Goal: Task Accomplishment & Management: Complete application form

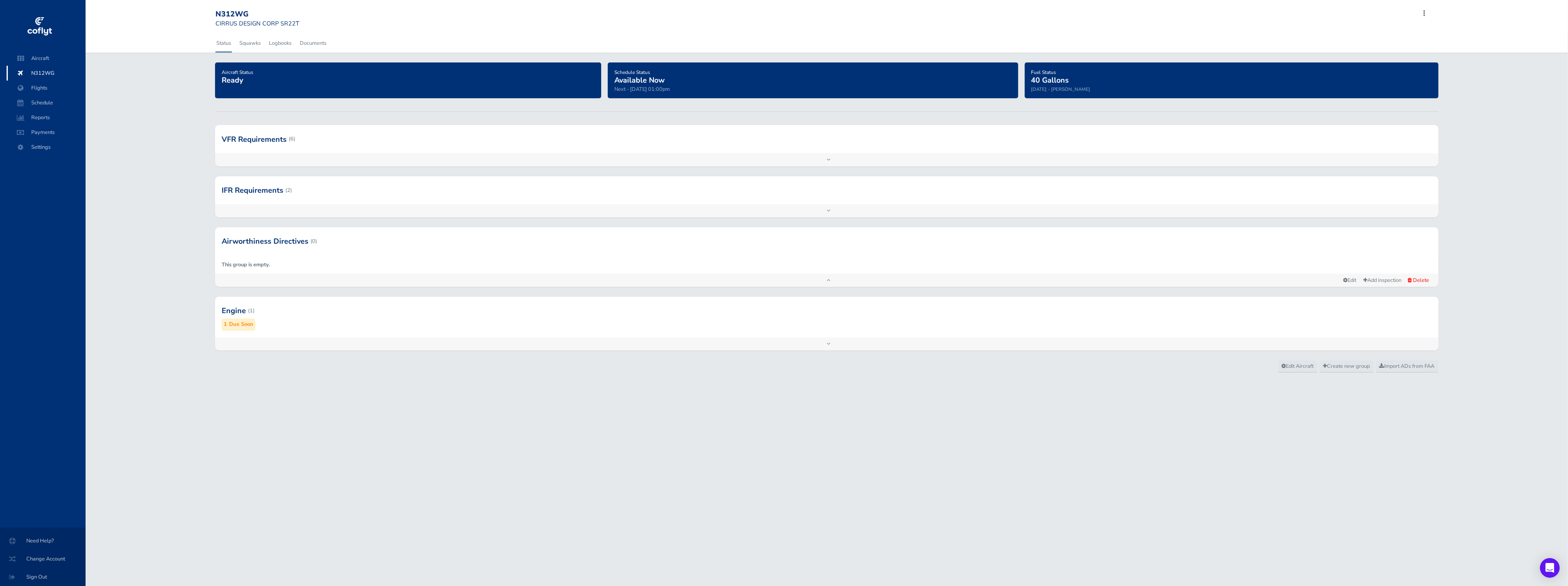
click at [44, 78] on span "N312WG" at bounding box center [46, 73] width 63 height 15
click at [41, 88] on span "Flights" at bounding box center [46, 88] width 63 height 15
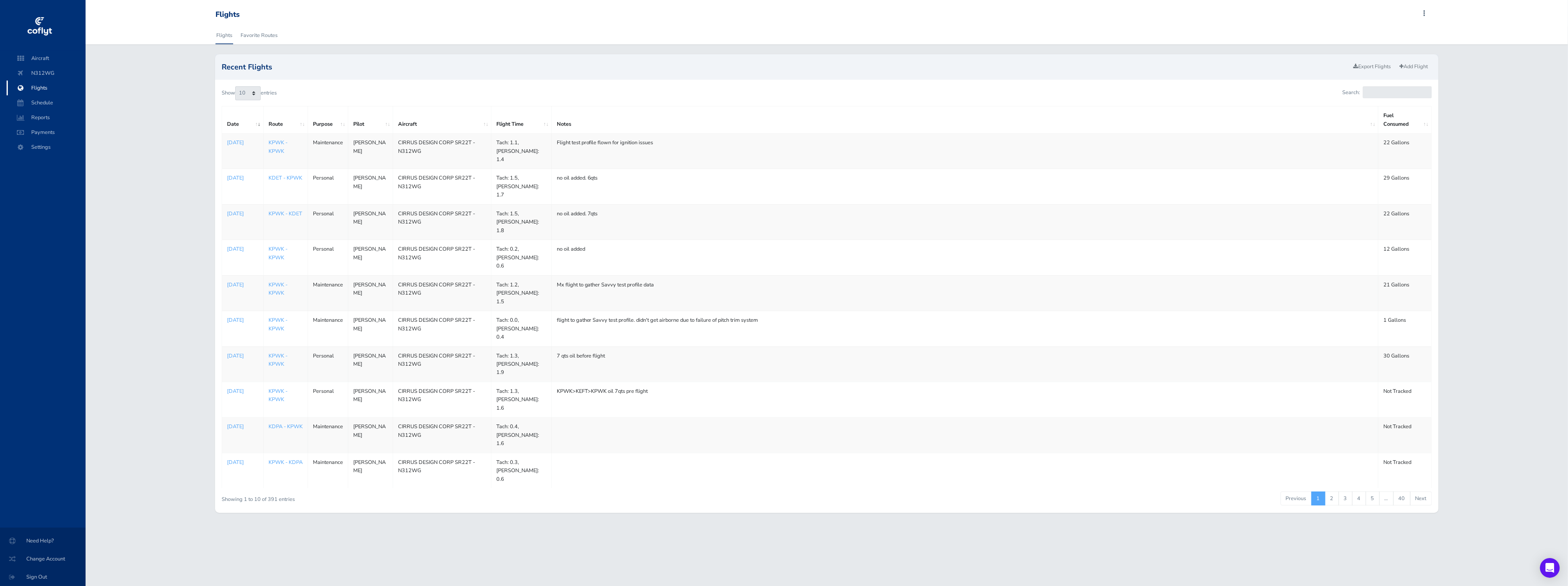
drag, startPoint x: 352, startPoint y: 143, endPoint x: 392, endPoint y: 151, distance: 40.8
click at [392, 151] on td "[PERSON_NAME]" at bounding box center [371, 152] width 45 height 35
drag, startPoint x: 392, startPoint y: 151, endPoint x: 365, endPoint y: 149, distance: 27.1
click at [368, 149] on td "[PERSON_NAME]" at bounding box center [371, 152] width 45 height 35
click at [1409, 63] on link "Add Flight" at bounding box center [1414, 67] width 36 height 12
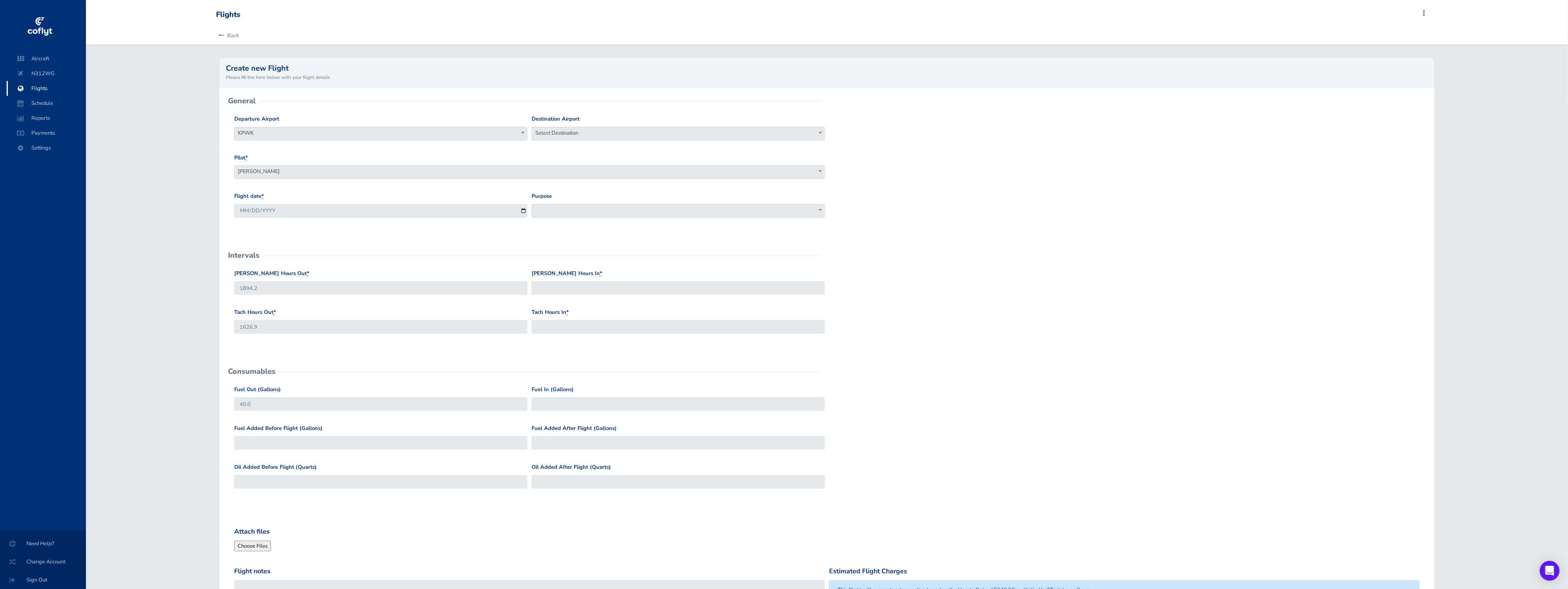
click at [556, 133] on span "Select Destination" at bounding box center [678, 133] width 292 height 12
type input "KPWK"
select select "KPWK"
click at [570, 212] on span at bounding box center [678, 211] width 293 height 13
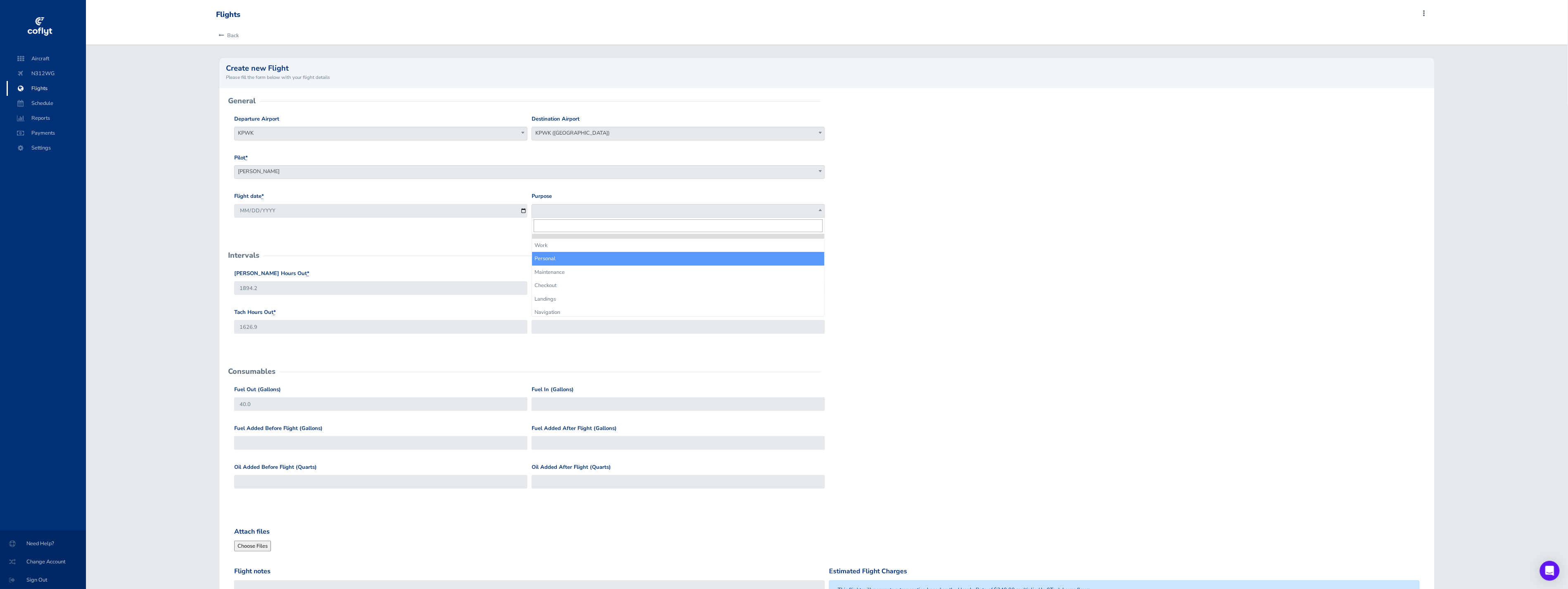
select select "Personal"
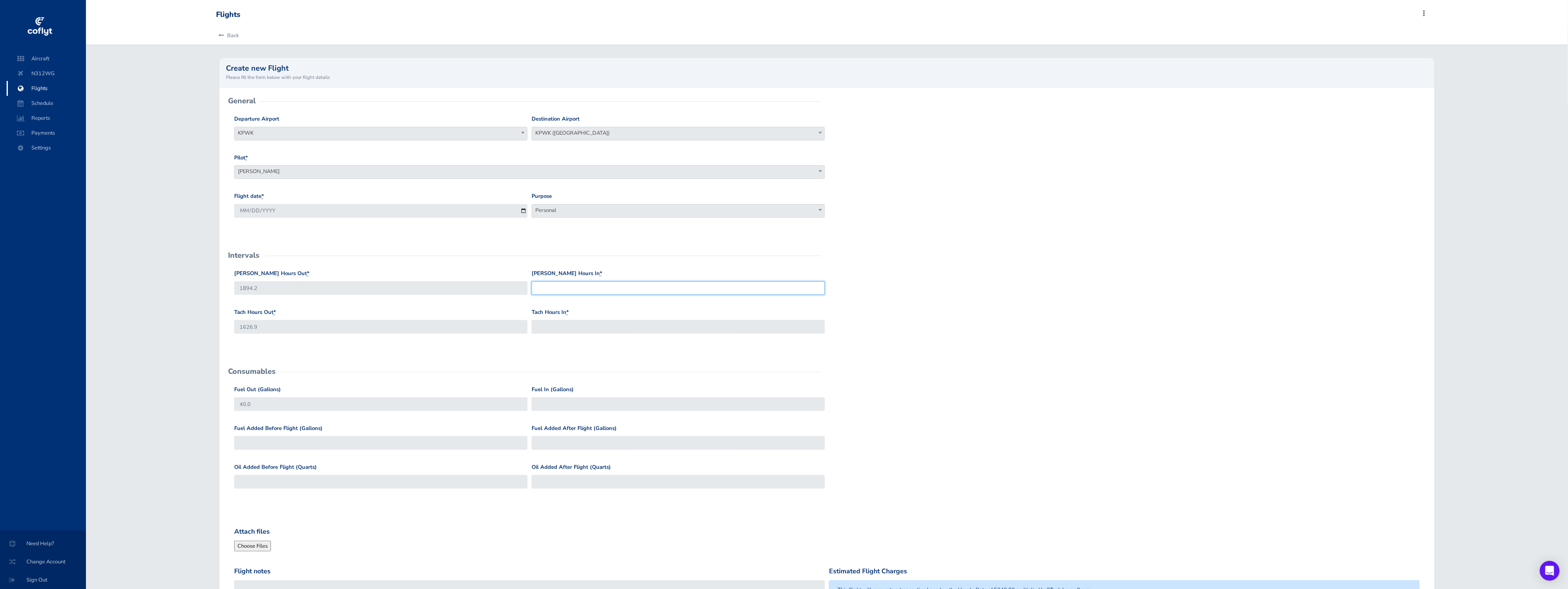
drag, startPoint x: 563, startPoint y: 286, endPoint x: 559, endPoint y: 283, distance: 5.0
click at [563, 286] on input "Hobbs Hours In *" at bounding box center [678, 288] width 293 height 13
type input "1895.9"
type input "1628.3"
click at [502, 350] on form "General Departure Airport Select Departure KPWK KPWK Destination Airport Select…" at bounding box center [827, 398] width 1202 height 592
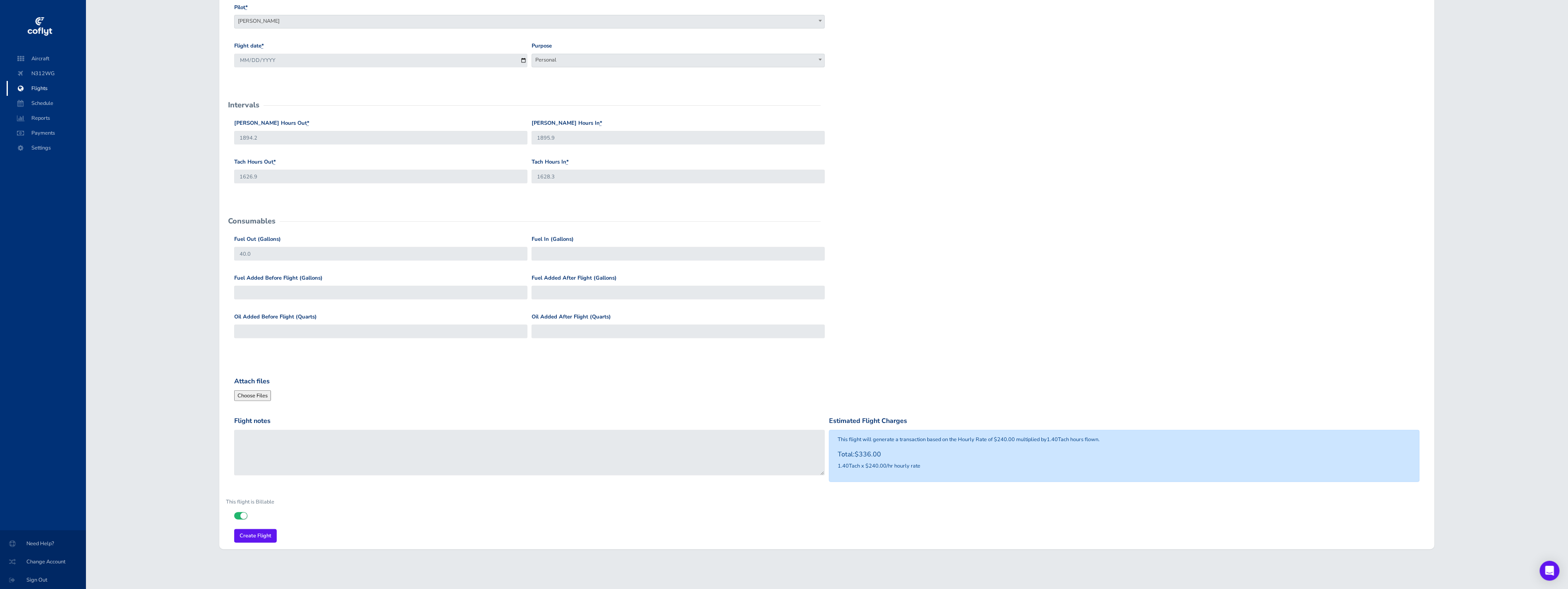
scroll to position [152, 0]
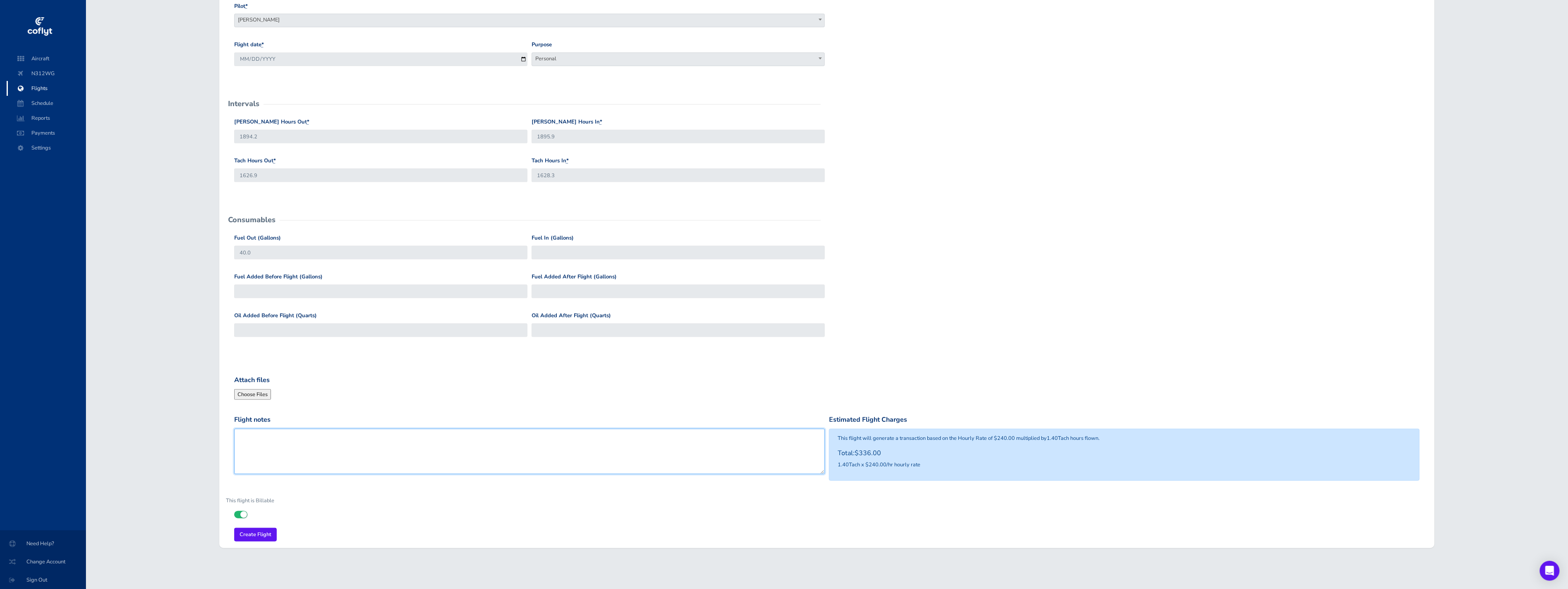
click at [301, 448] on textarea "Flight notes" at bounding box center [529, 451] width 591 height 45
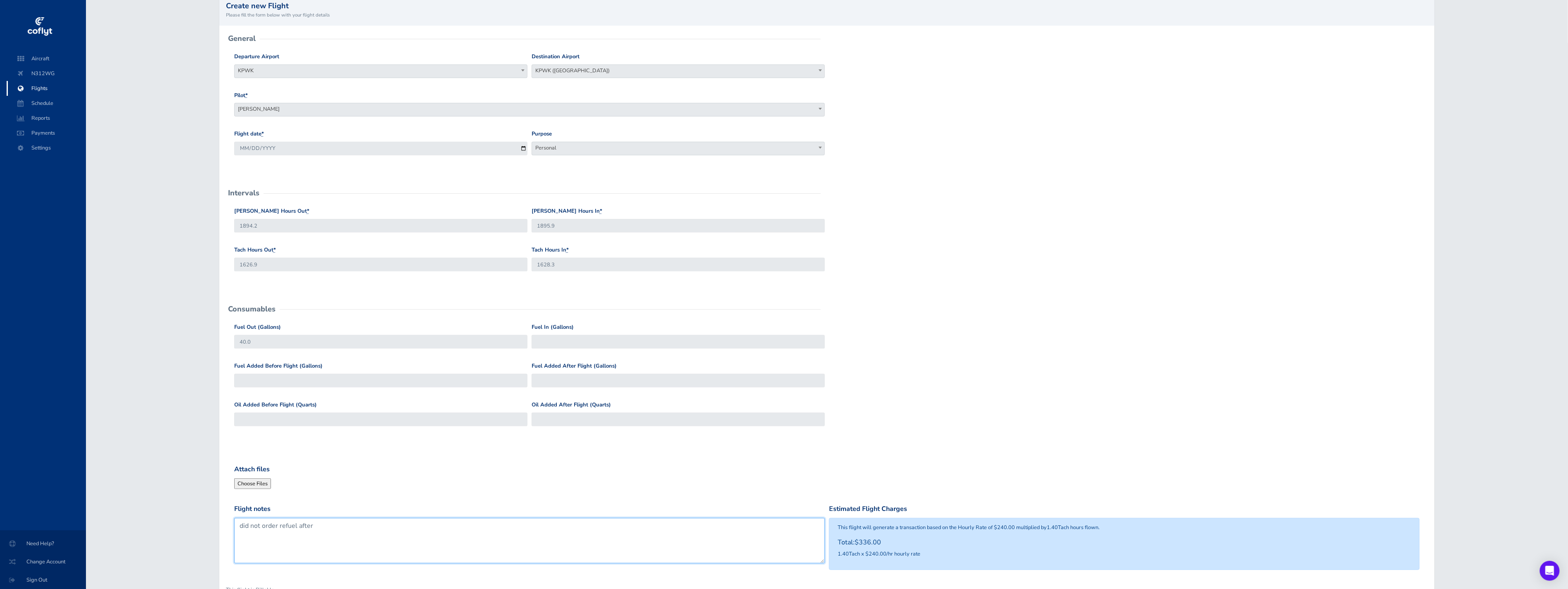
scroll to position [0, 0]
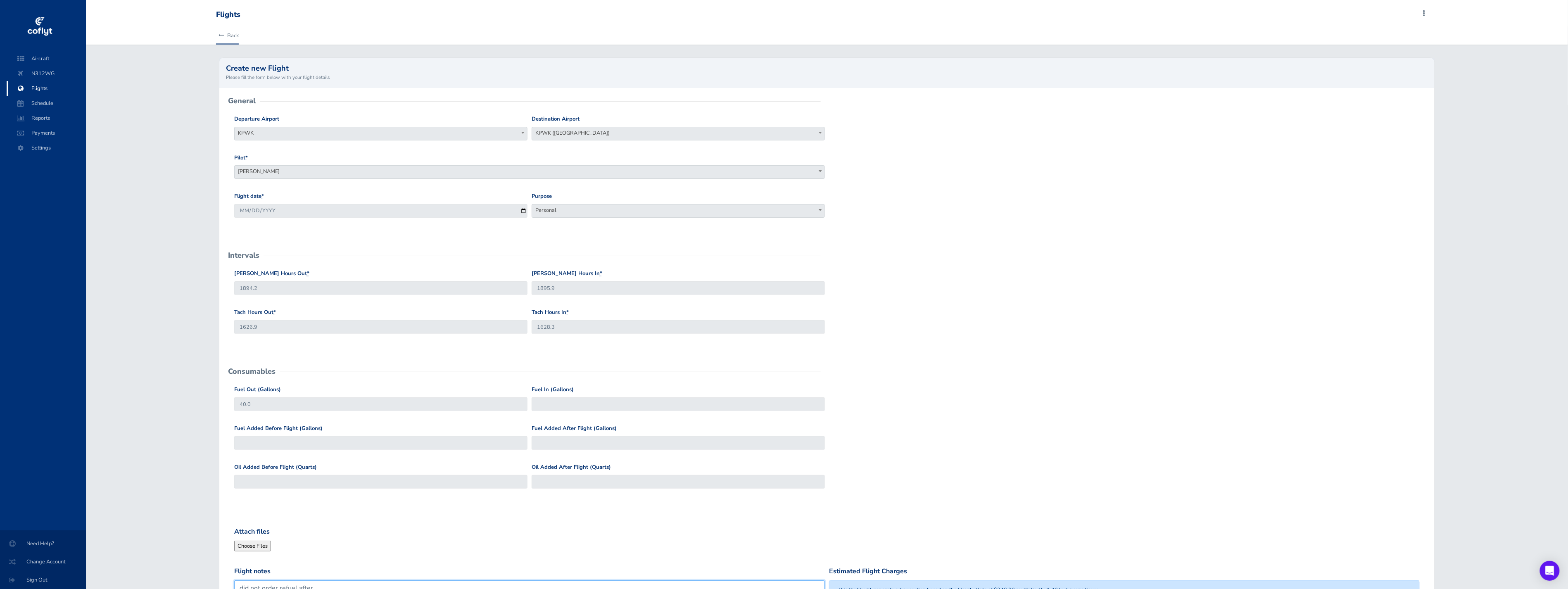
type textarea "did not order refuel after"
click at [221, 34] on icon at bounding box center [221, 35] width 6 height 6
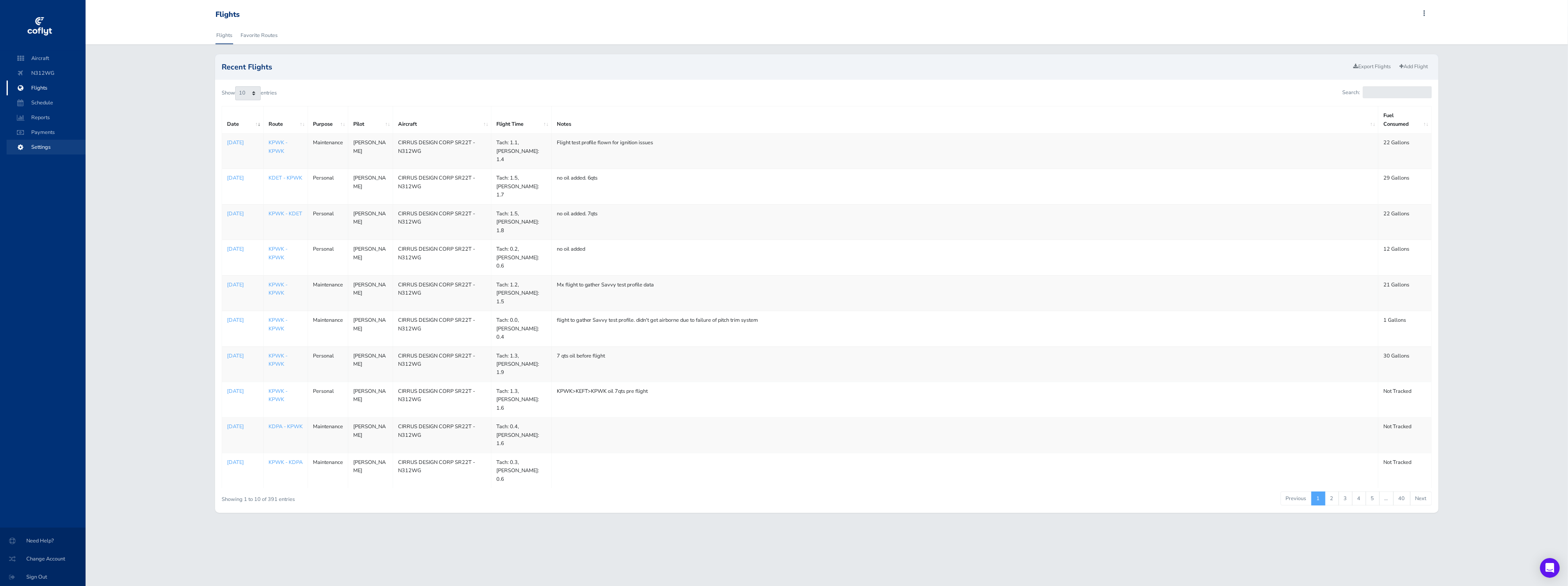
click at [44, 147] on span "Settings" at bounding box center [46, 147] width 63 height 15
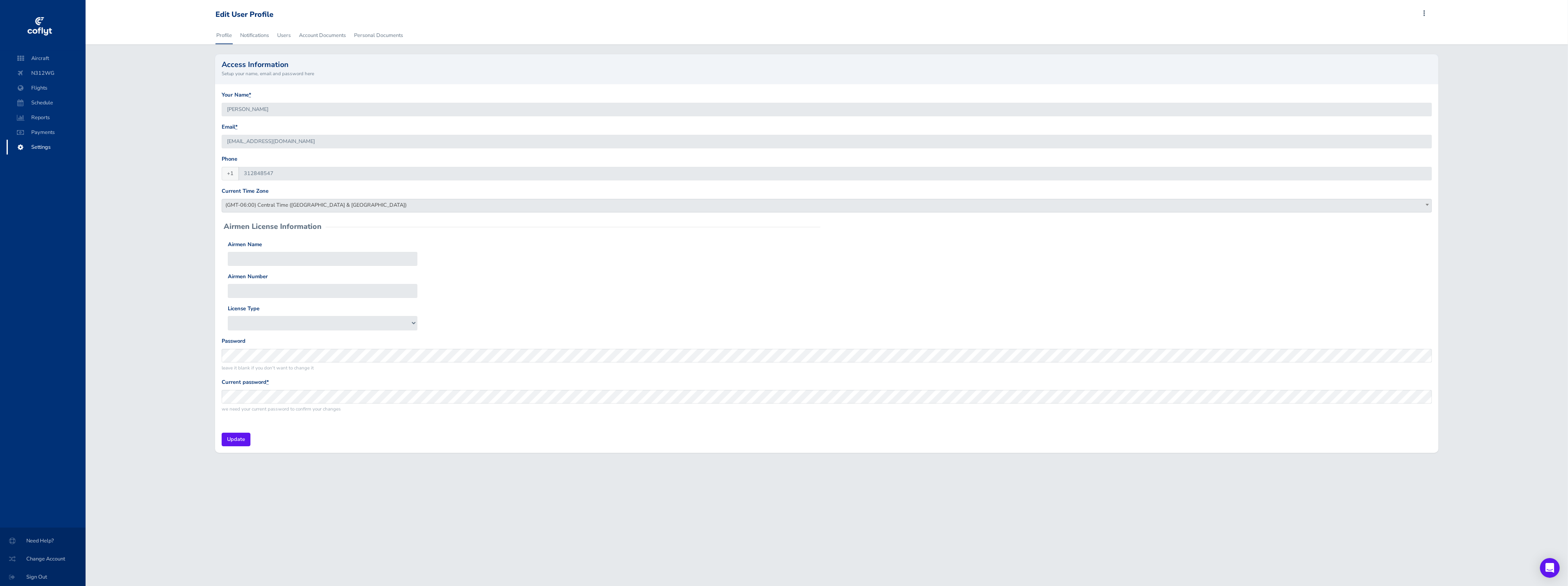
click at [274, 36] on div "Profile Notifications Users Account Documents Personal Documents" at bounding box center [826, 35] width 1235 height 18
click at [291, 35] on link "Users" at bounding box center [284, 35] width 15 height 18
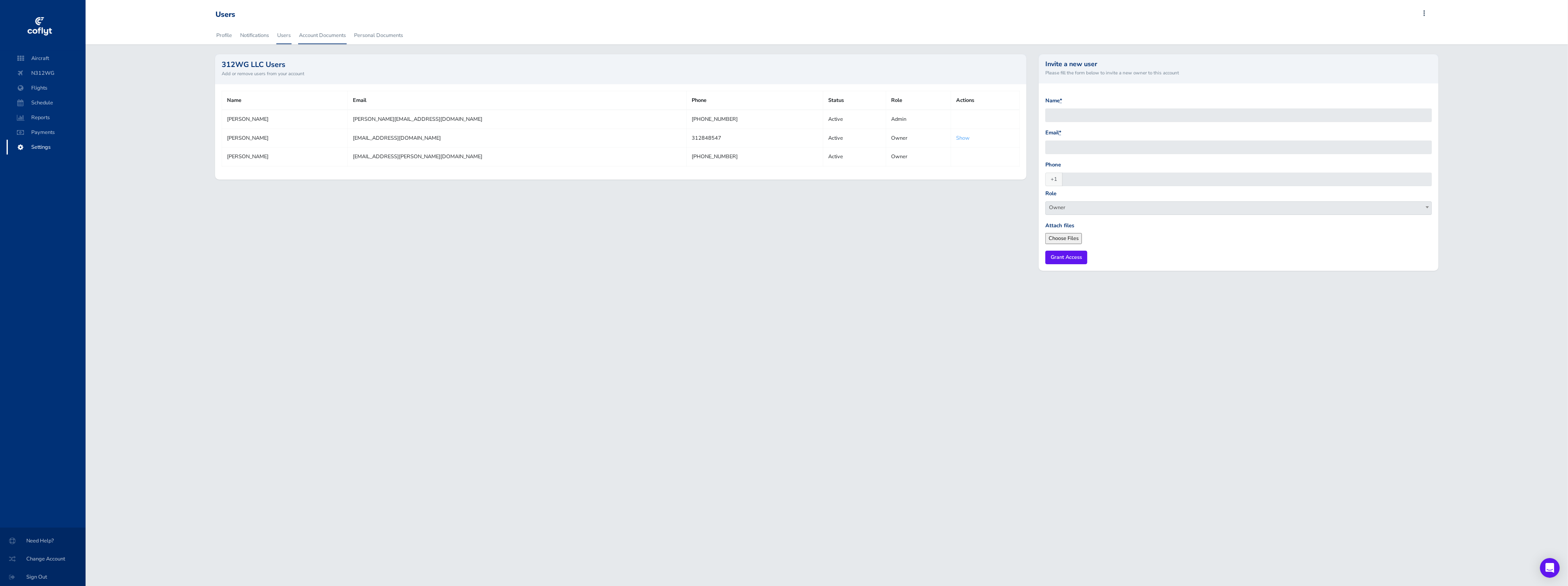
drag, startPoint x: 0, startPoint y: 0, endPoint x: 326, endPoint y: 35, distance: 327.9
click at [318, 35] on link "Account Documents" at bounding box center [323, 35] width 49 height 18
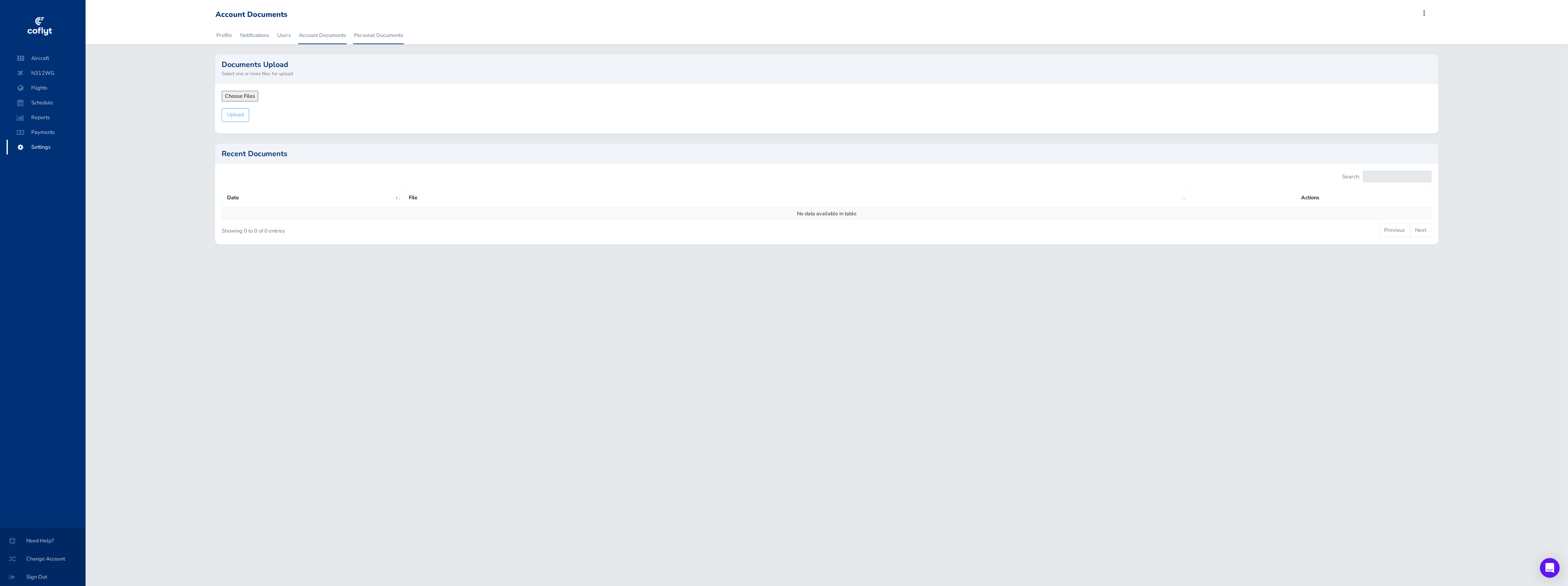
click at [380, 34] on link "Personal Documents" at bounding box center [378, 35] width 51 height 18
click at [46, 126] on span "Payments" at bounding box center [46, 132] width 63 height 15
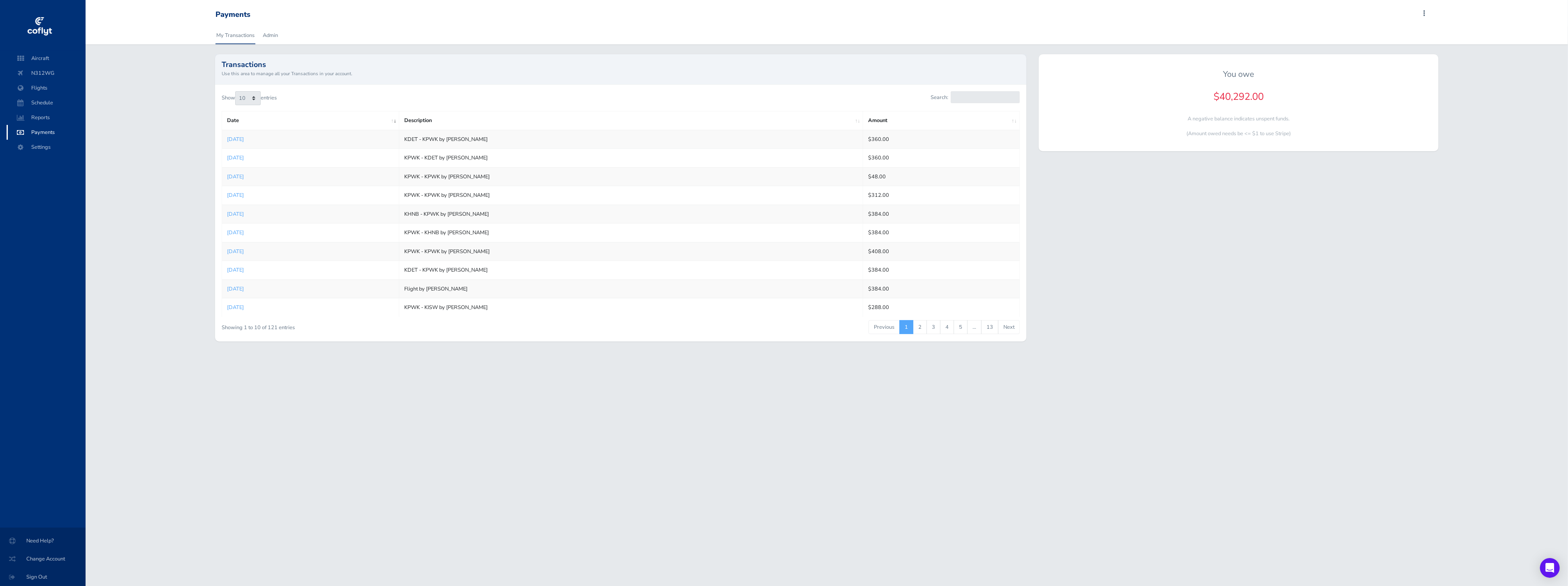
click at [41, 132] on span "Payments" at bounding box center [46, 132] width 63 height 15
click at [40, 134] on span "Payments" at bounding box center [46, 132] width 63 height 15
click at [44, 121] on span "Reports" at bounding box center [46, 117] width 63 height 15
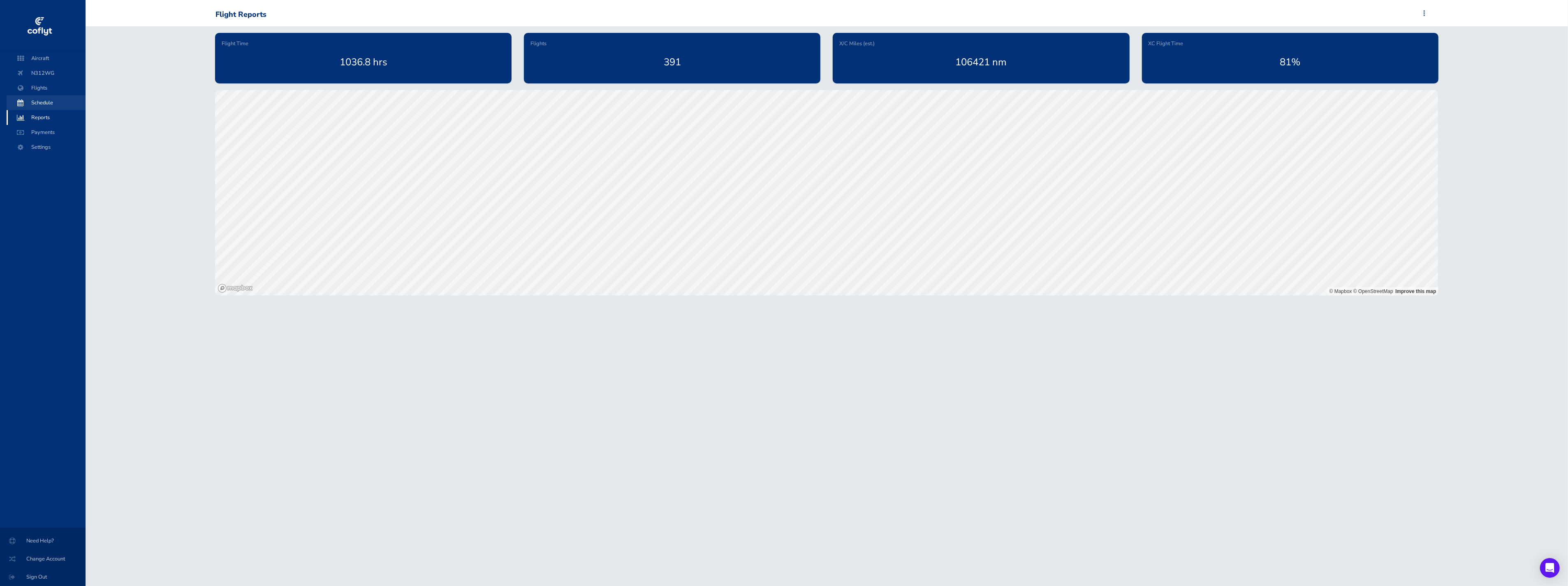
click at [57, 108] on span "Schedule" at bounding box center [46, 103] width 63 height 15
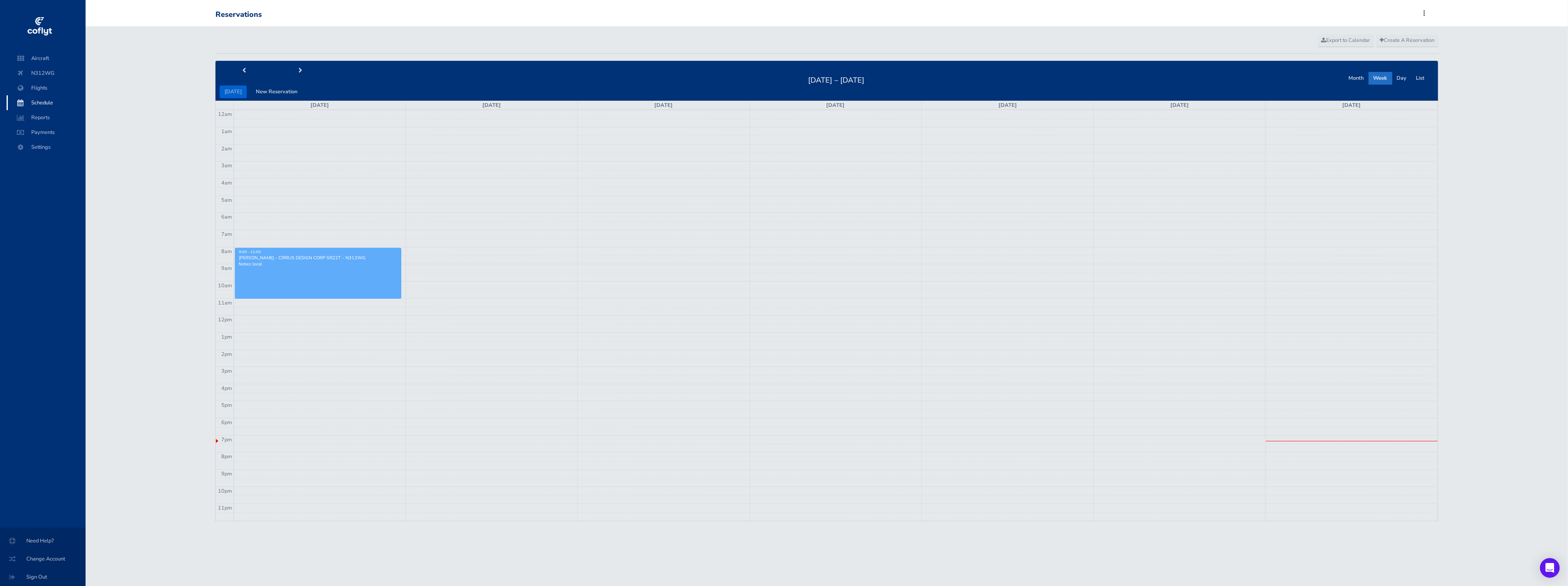
click at [59, 96] on span "Schedule" at bounding box center [46, 103] width 63 height 15
click at [17, 48] on div at bounding box center [43, 47] width 66 height 7
drag, startPoint x: 34, startPoint y: 52, endPoint x: 36, endPoint y: 57, distance: 5.4
click at [35, 54] on span "Aircraft" at bounding box center [46, 58] width 63 height 15
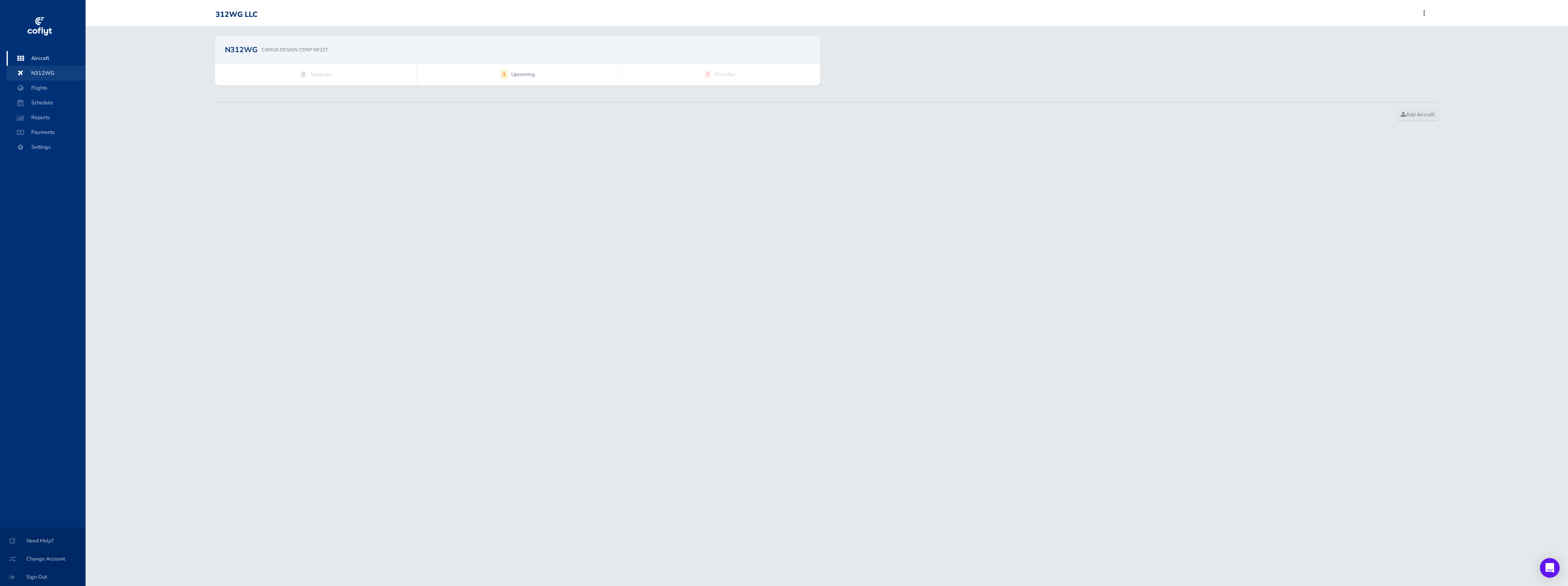
click at [40, 75] on span "N312WG" at bounding box center [46, 73] width 63 height 15
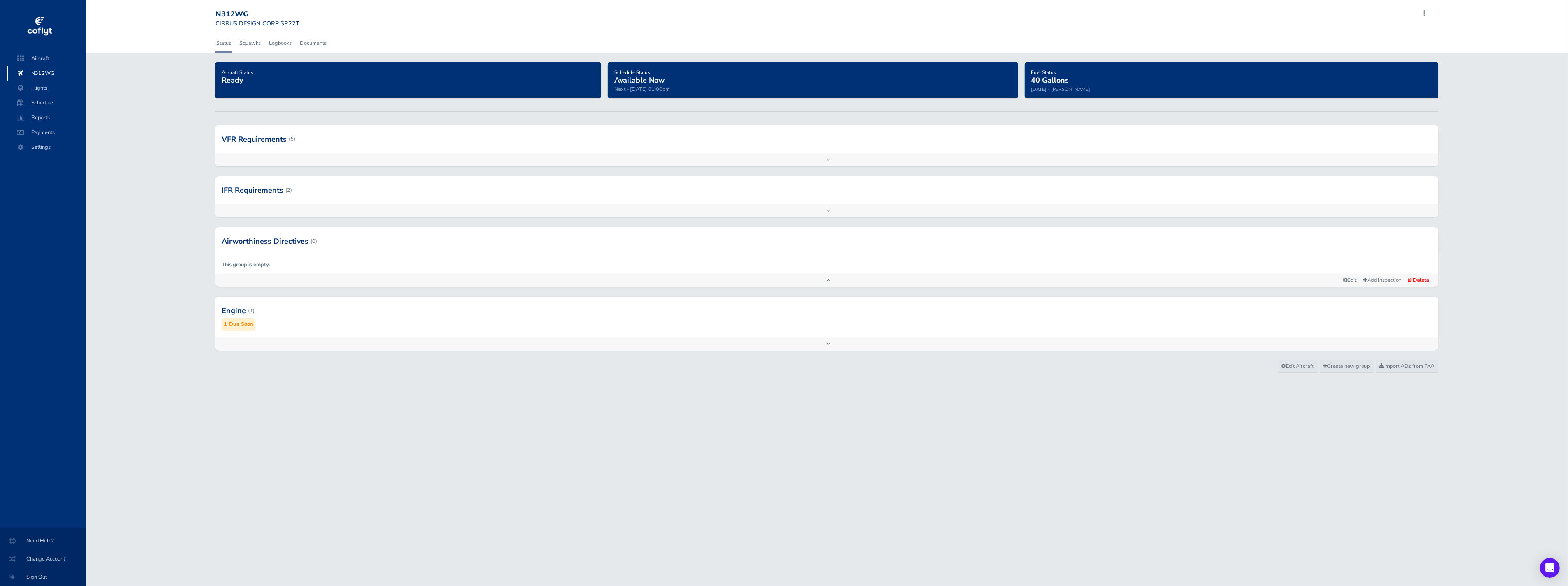
click at [234, 310] on div at bounding box center [826, 311] width 1223 height 40
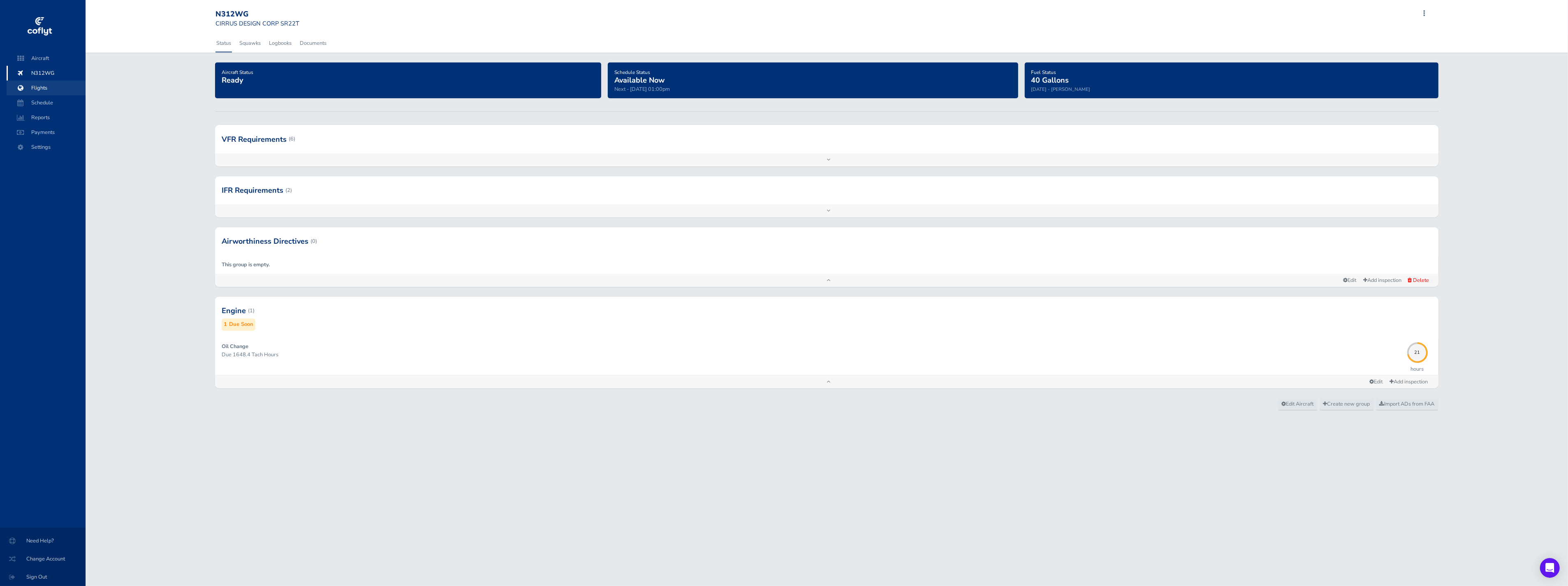
click at [41, 82] on span "Flights" at bounding box center [46, 88] width 63 height 15
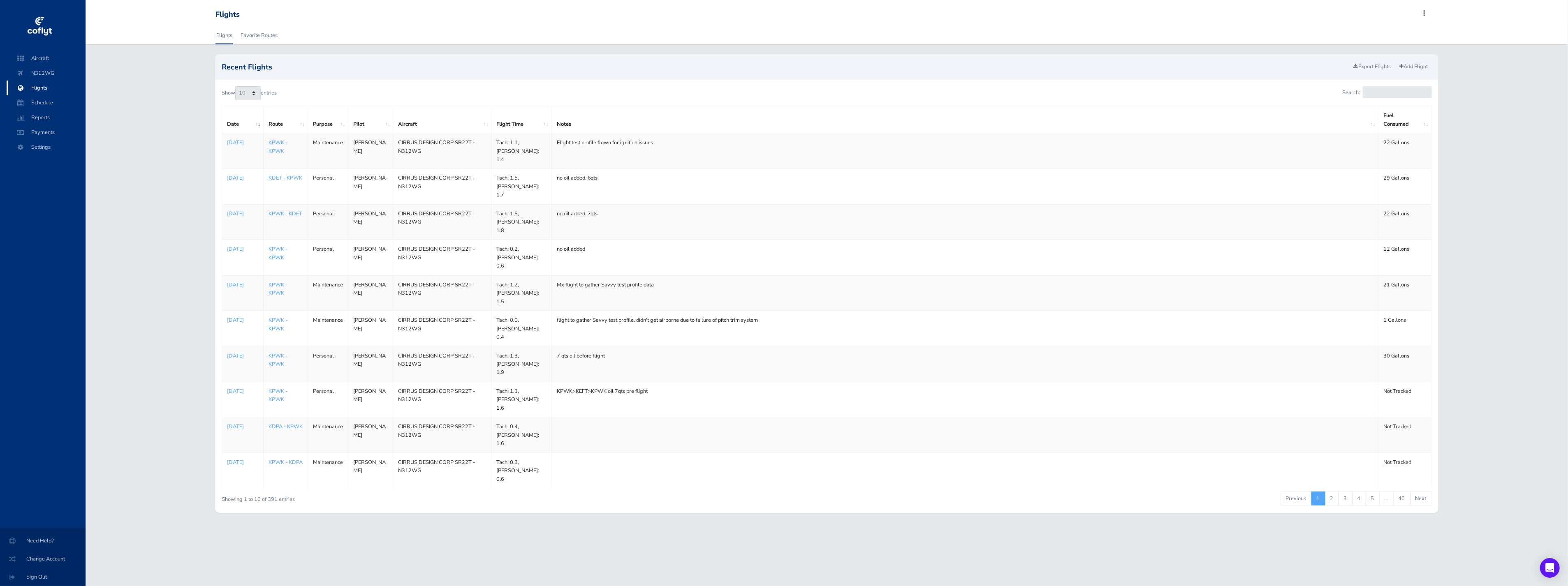
click at [235, 144] on p "May 23, 2025" at bounding box center [242, 143] width 31 height 9
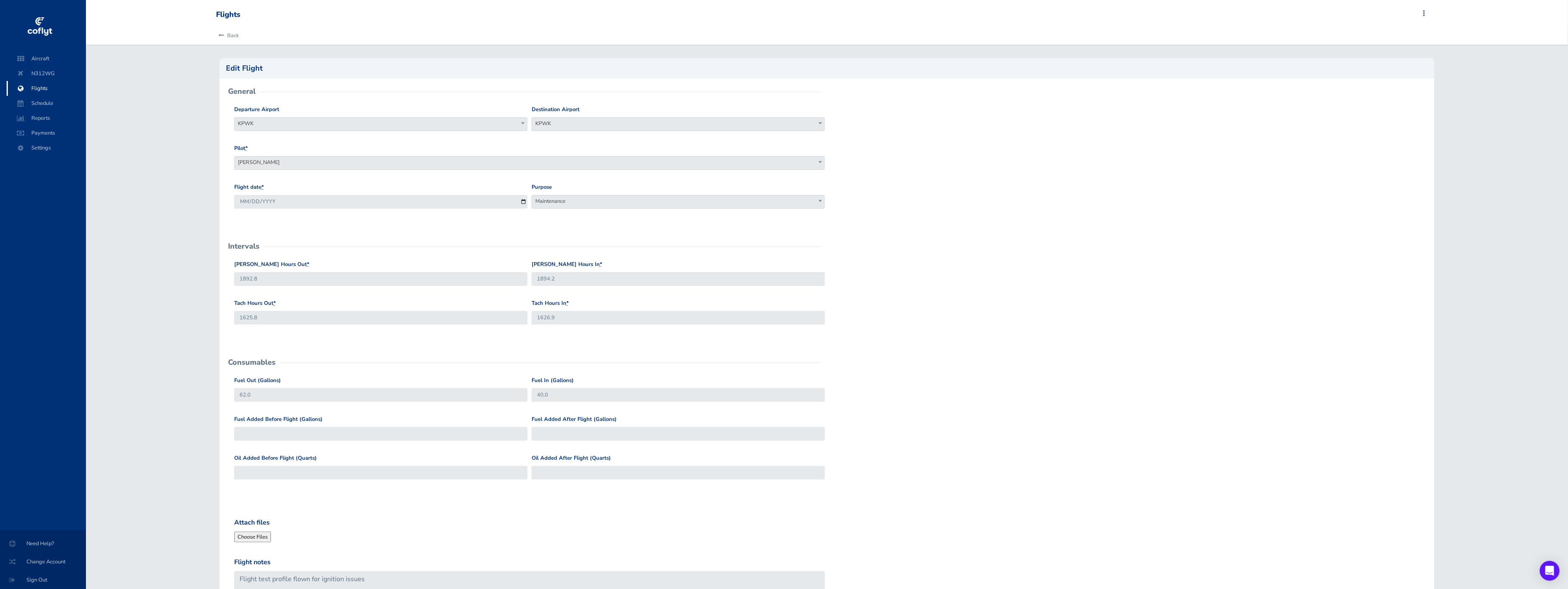
click at [214, 36] on div "Back" at bounding box center [827, 35] width 1235 height 18
click at [222, 34] on icon at bounding box center [221, 35] width 6 height 6
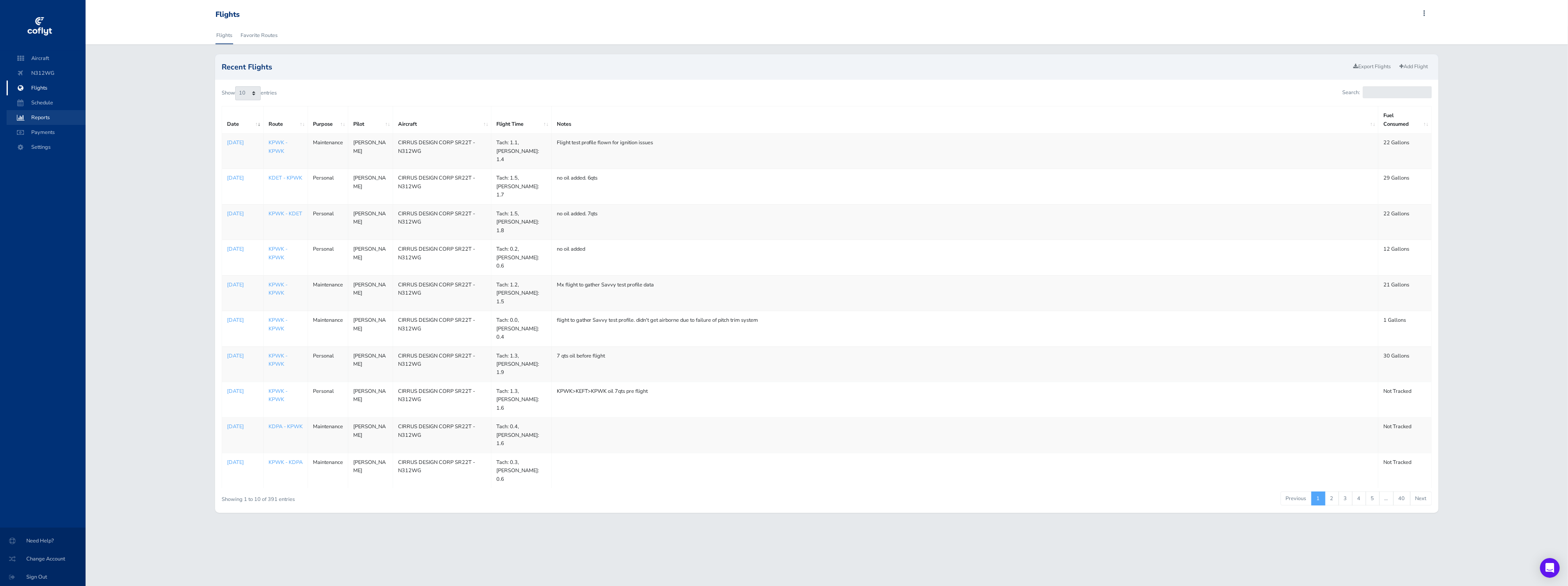
click at [48, 121] on span "Reports" at bounding box center [46, 117] width 63 height 15
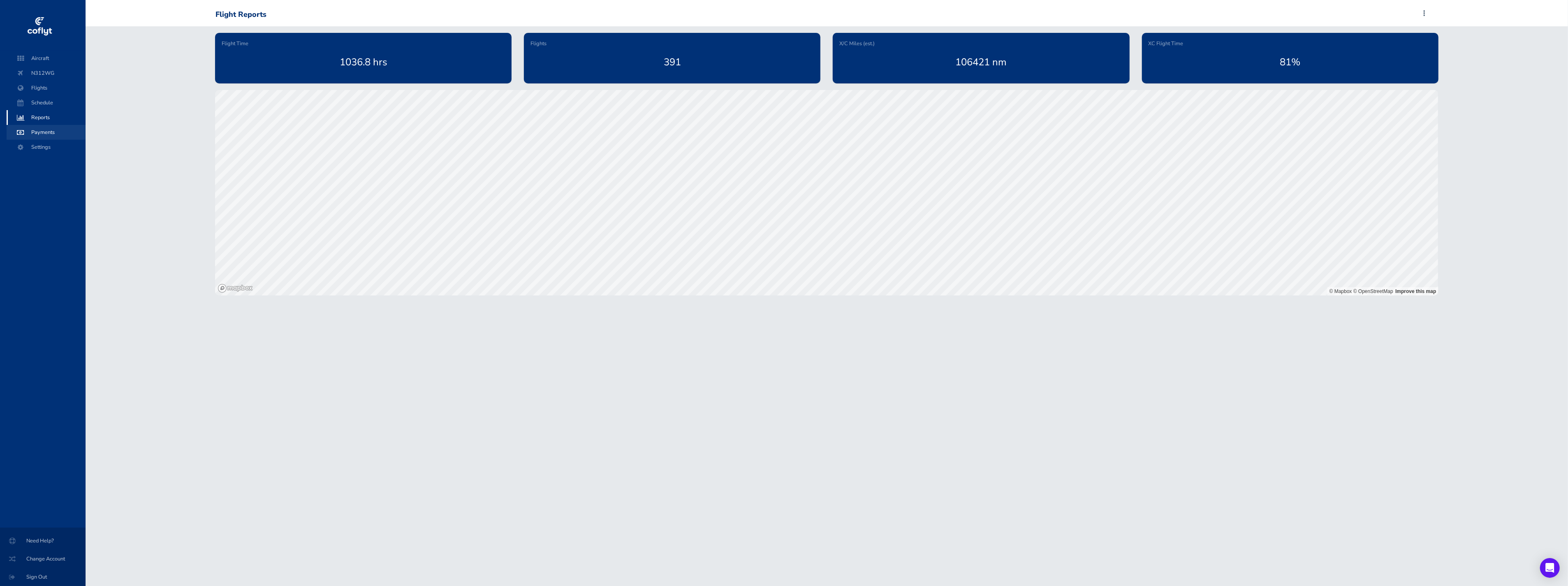
click at [49, 128] on span "Payments" at bounding box center [46, 132] width 63 height 15
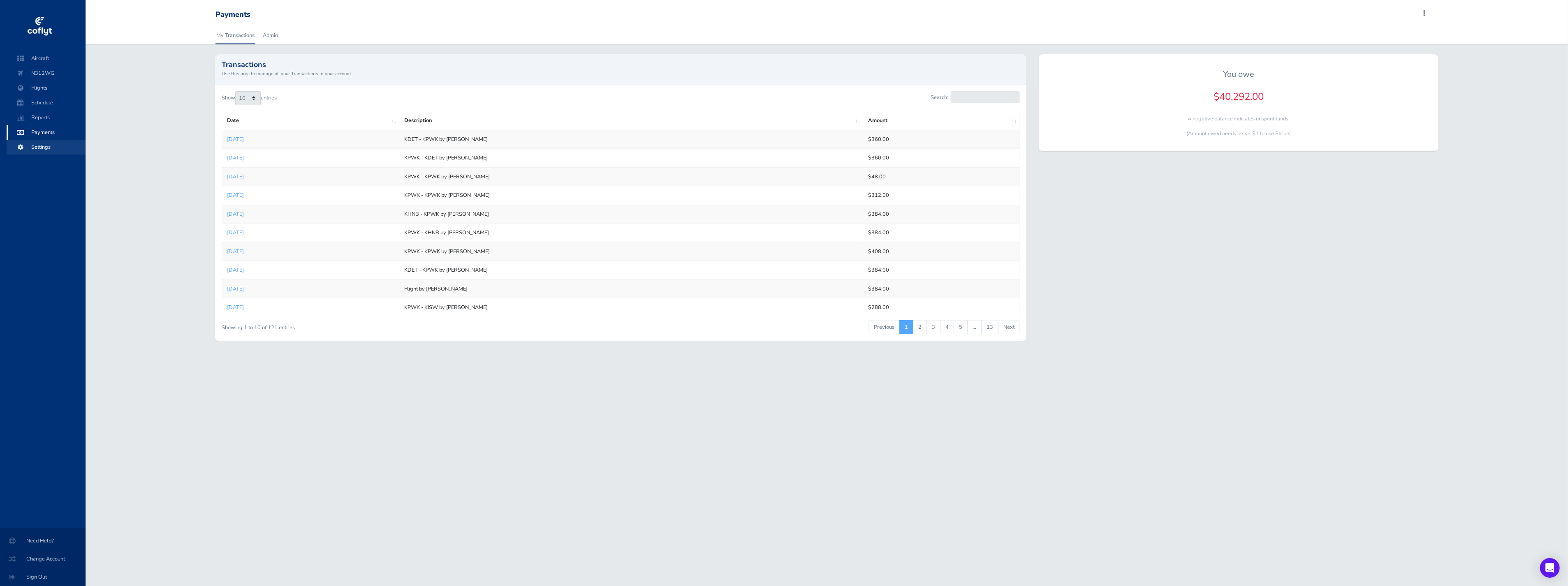
click at [48, 149] on span "Settings" at bounding box center [46, 147] width 63 height 15
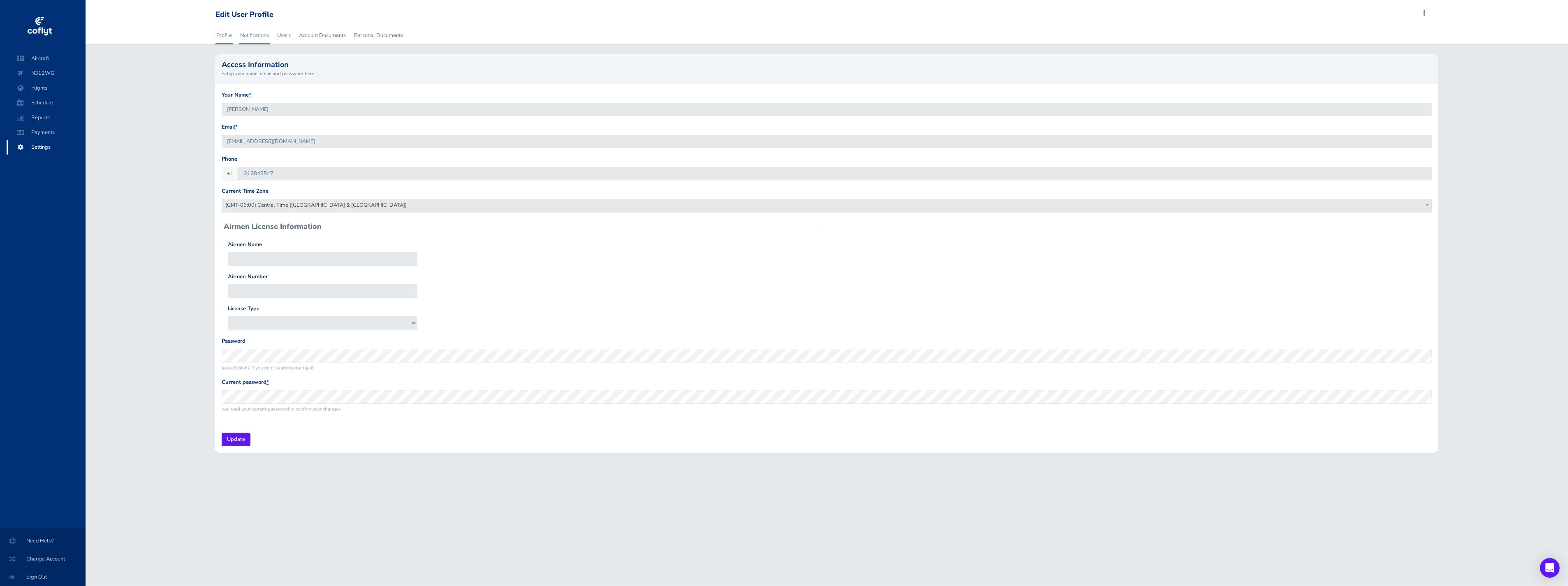
click at [259, 40] on link "Notifications" at bounding box center [254, 35] width 30 height 18
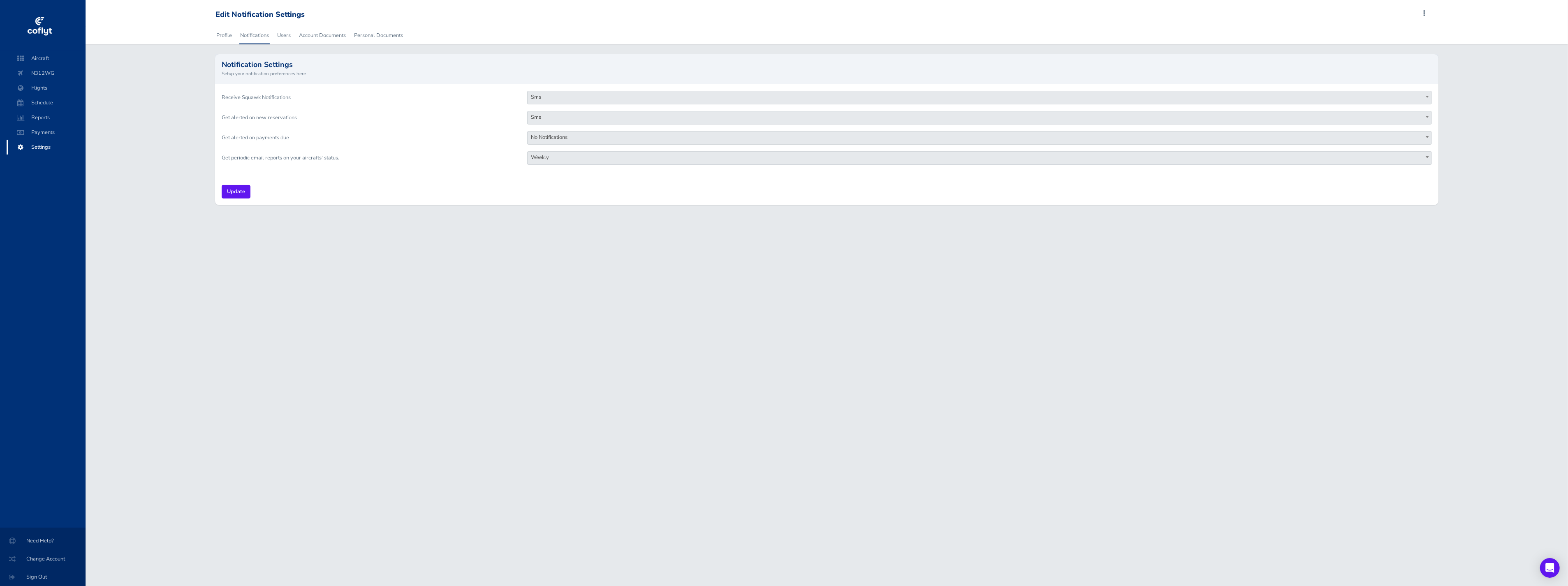
click at [293, 36] on div "Profile Notifications Users Account Documents Personal Documents" at bounding box center [826, 35] width 1235 height 18
drag, startPoint x: 285, startPoint y: 32, endPoint x: 298, endPoint y: 35, distance: 13.3
click at [286, 33] on link "Users" at bounding box center [284, 35] width 15 height 18
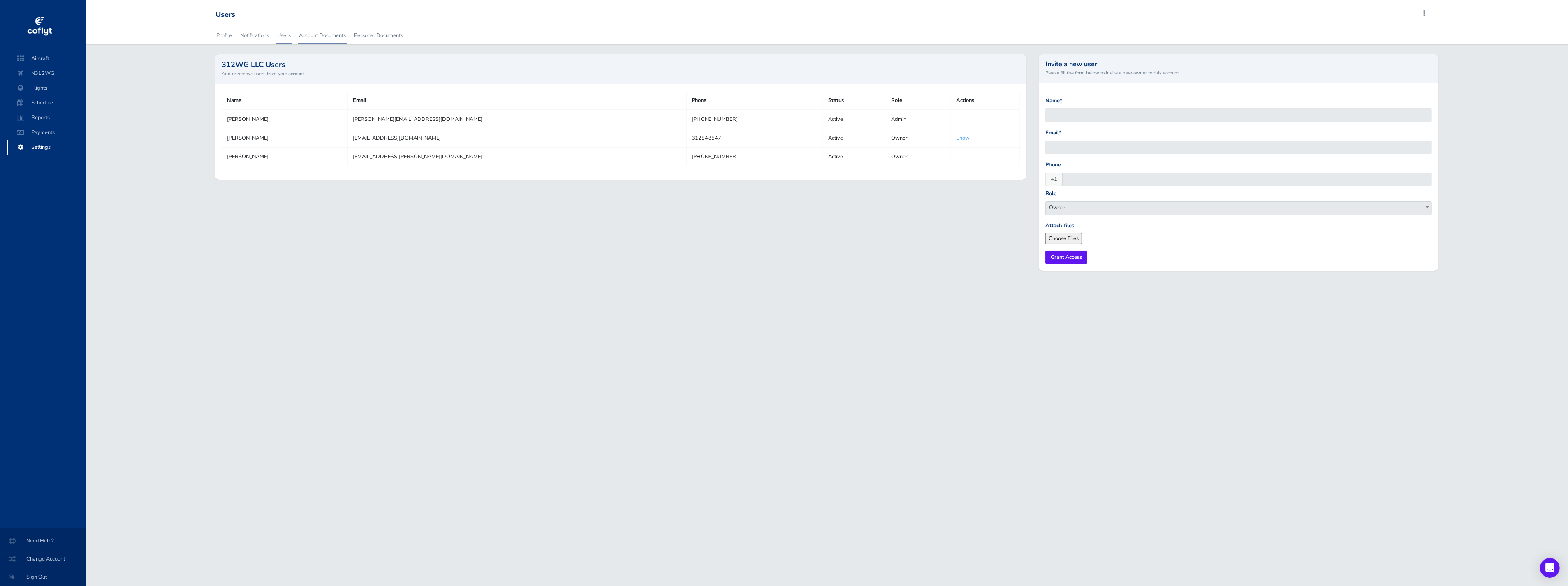
drag, startPoint x: 326, startPoint y: 34, endPoint x: 333, endPoint y: 35, distance: 7.1
click at [326, 34] on link "Account Documents" at bounding box center [323, 35] width 49 height 18
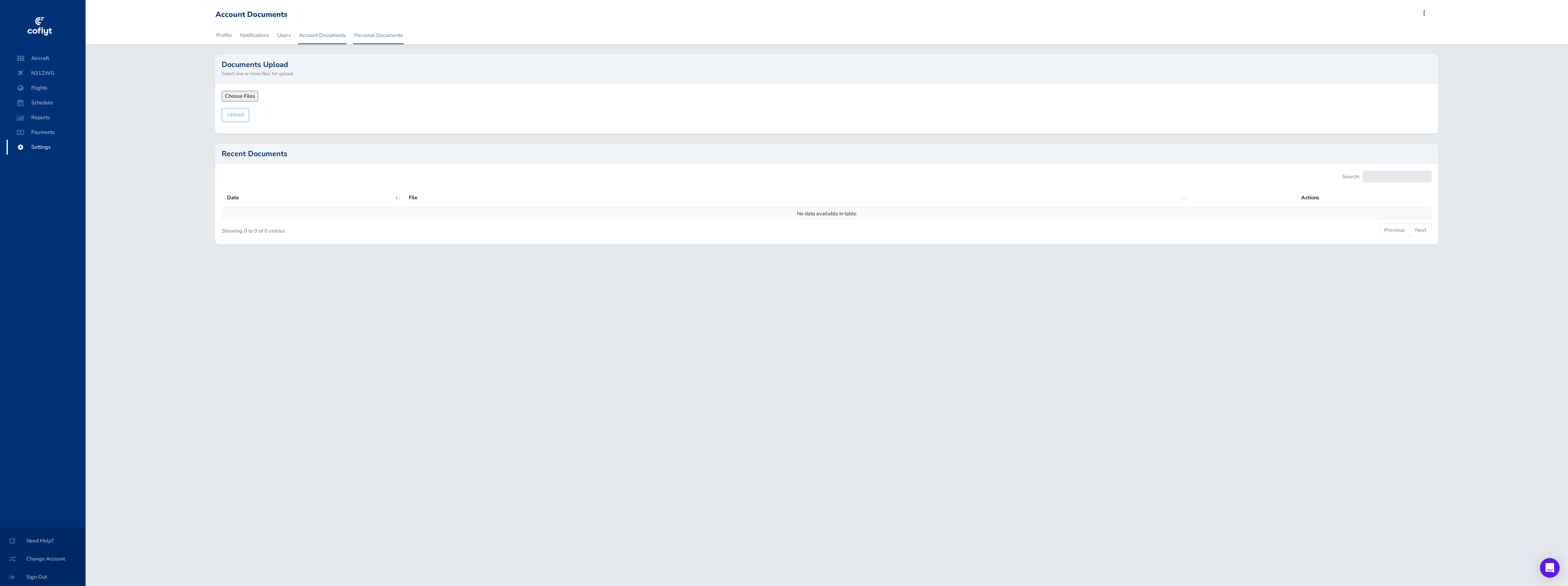
click at [399, 32] on link "Personal Documents" at bounding box center [378, 35] width 51 height 18
click at [49, 133] on span "Payments" at bounding box center [46, 132] width 63 height 15
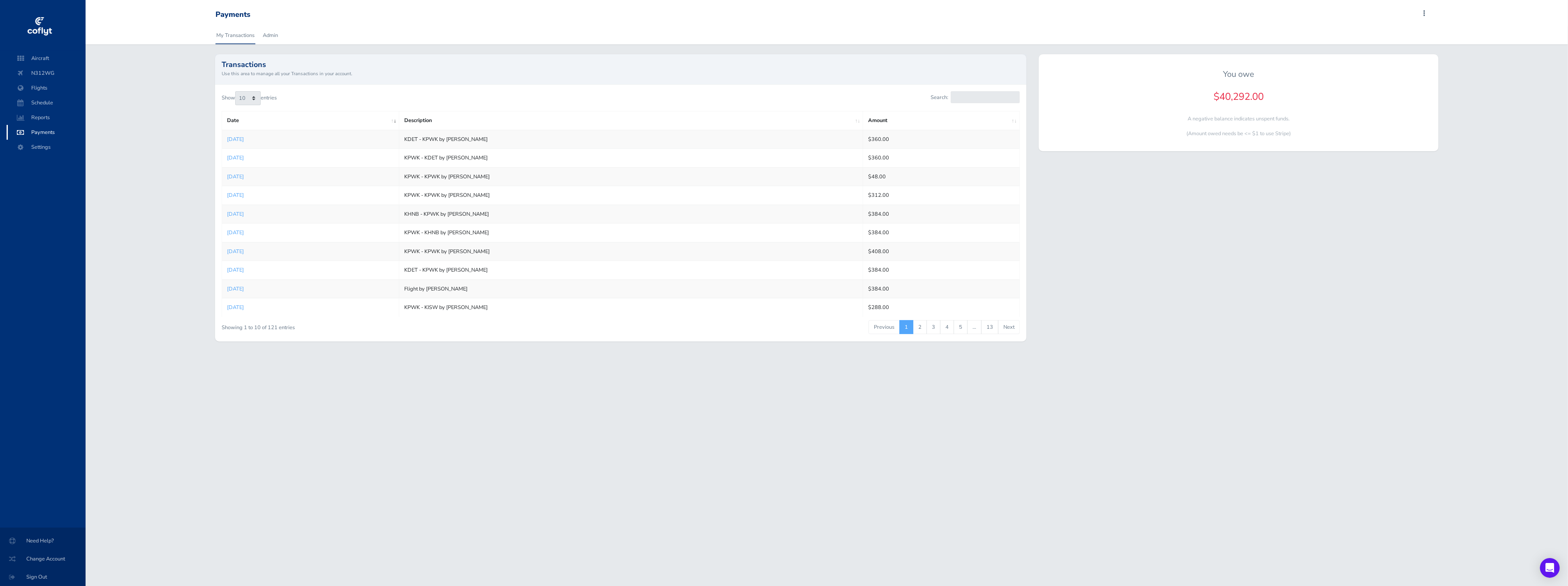
click at [1426, 15] on span at bounding box center [1424, 13] width 10 height 12
drag, startPoint x: 1232, startPoint y: 35, endPoint x: 1094, endPoint y: 141, distance: 174.0
click at [1232, 35] on div "My Transactions Admin" at bounding box center [826, 35] width 1235 height 18
click at [279, 39] on div "My Transactions Admin" at bounding box center [826, 35] width 1235 height 18
click at [276, 35] on link "Admin" at bounding box center [270, 35] width 17 height 18
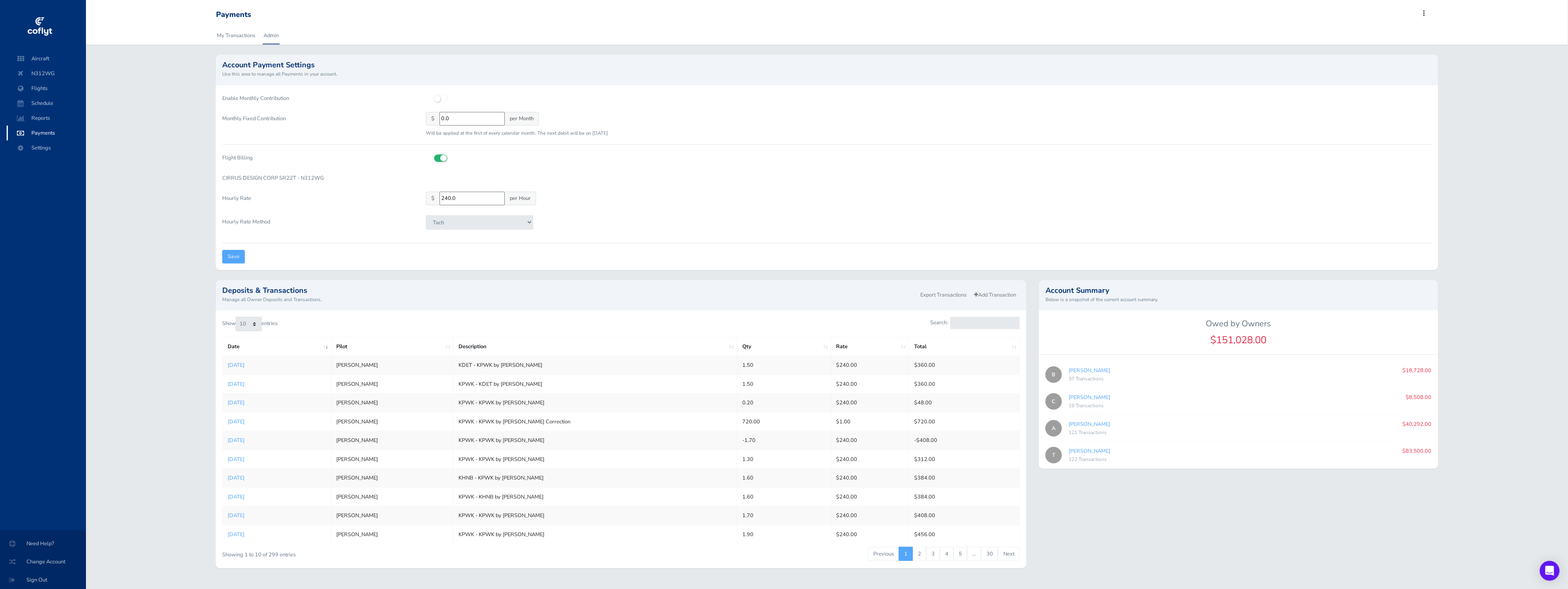
drag, startPoint x: 485, startPoint y: 198, endPoint x: 359, endPoint y: 194, distance: 126.1
click at [368, 199] on div "Hourly Rate $ 240.0 per Hour" at bounding box center [826, 200] width 1221 height 17
type input "260"
click at [237, 257] on input "Save" at bounding box center [233, 257] width 23 height 13
click at [45, 91] on span "Flights" at bounding box center [46, 88] width 63 height 15
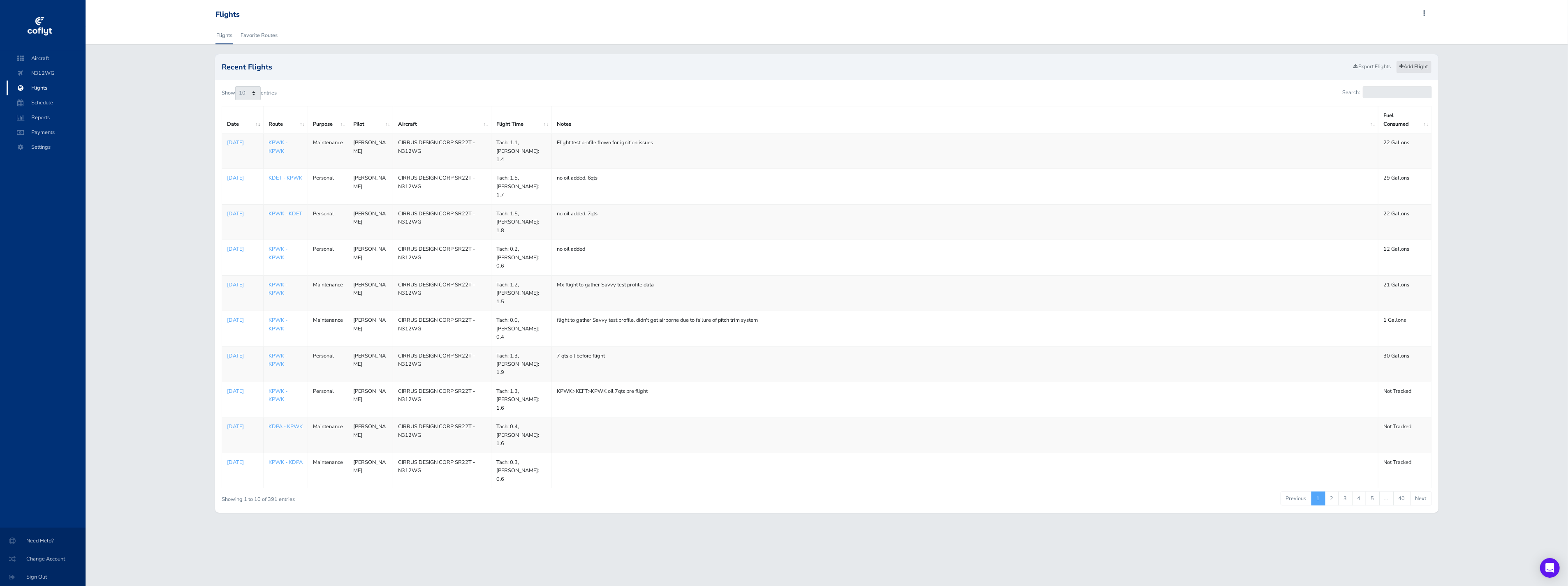
click at [1408, 66] on link "Add Flight" at bounding box center [1414, 67] width 36 height 12
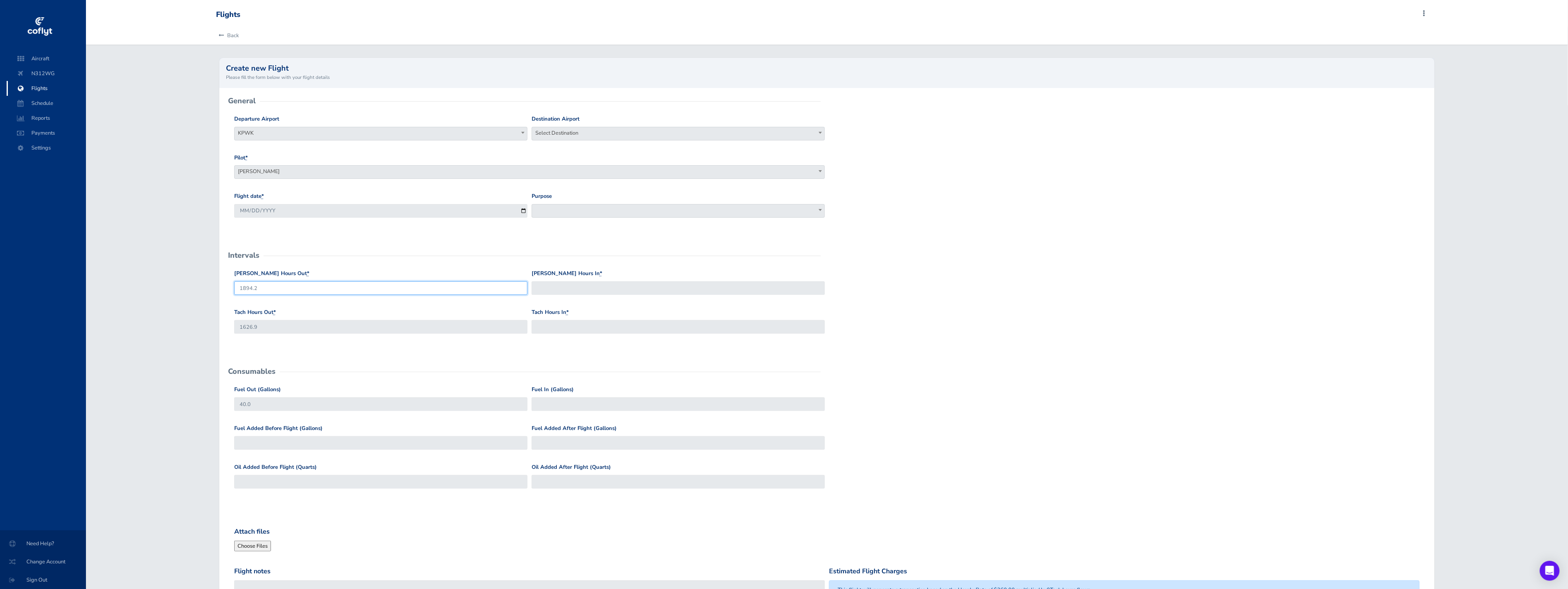
drag, startPoint x: 254, startPoint y: 290, endPoint x: -29, endPoint y: 506, distance: 356.0
drag, startPoint x: -29, startPoint y: 506, endPoint x: 602, endPoint y: 127, distance: 736.1
click at [602, 127] on span "Select Destination" at bounding box center [678, 133] width 292 height 12
type input "k"
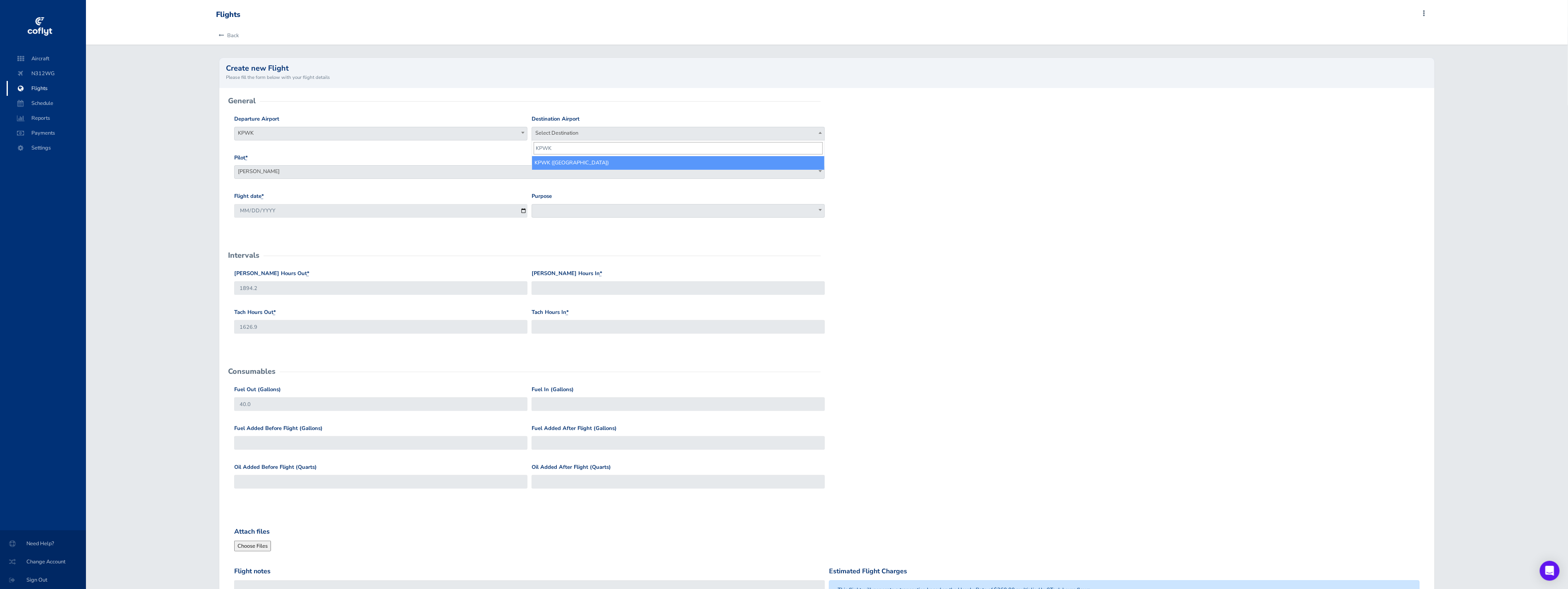
type input "KPWK"
select select "KPWK"
drag, startPoint x: 548, startPoint y: 216, endPoint x: 556, endPoint y: 213, distance: 8.5
click at [552, 215] on span at bounding box center [678, 211] width 293 height 13
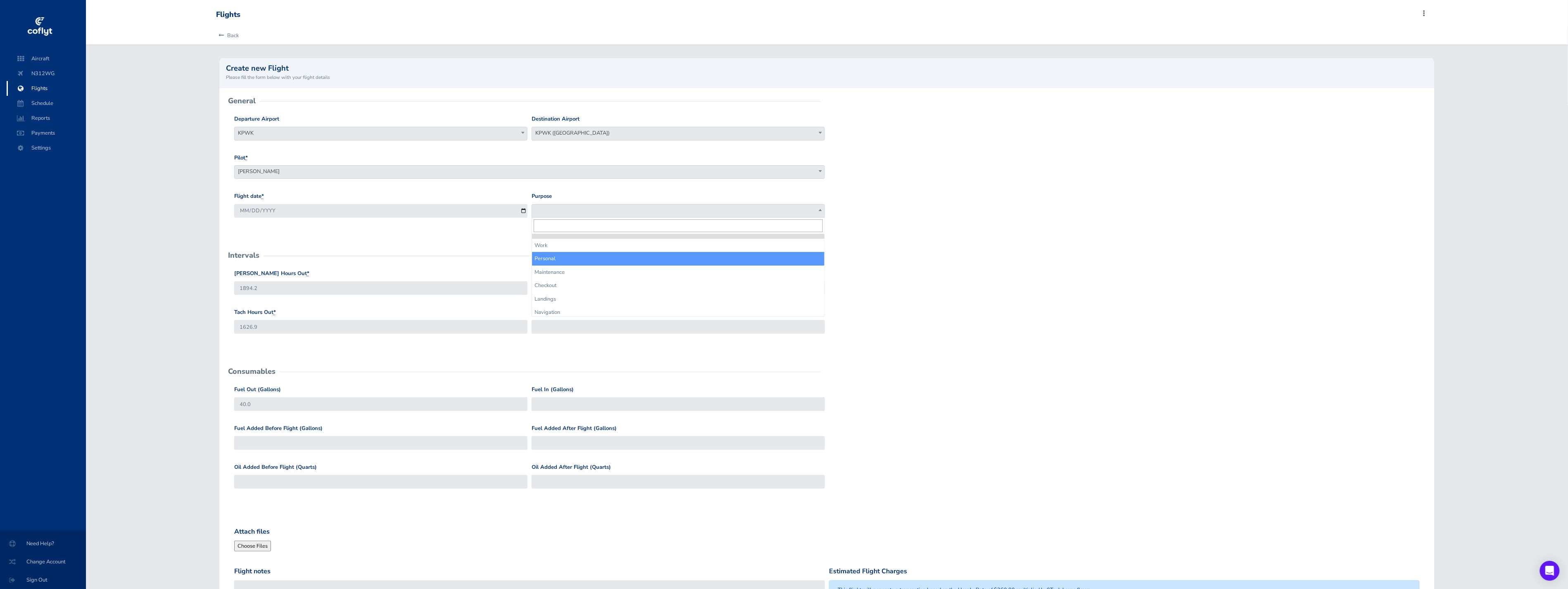
select select "Personal"
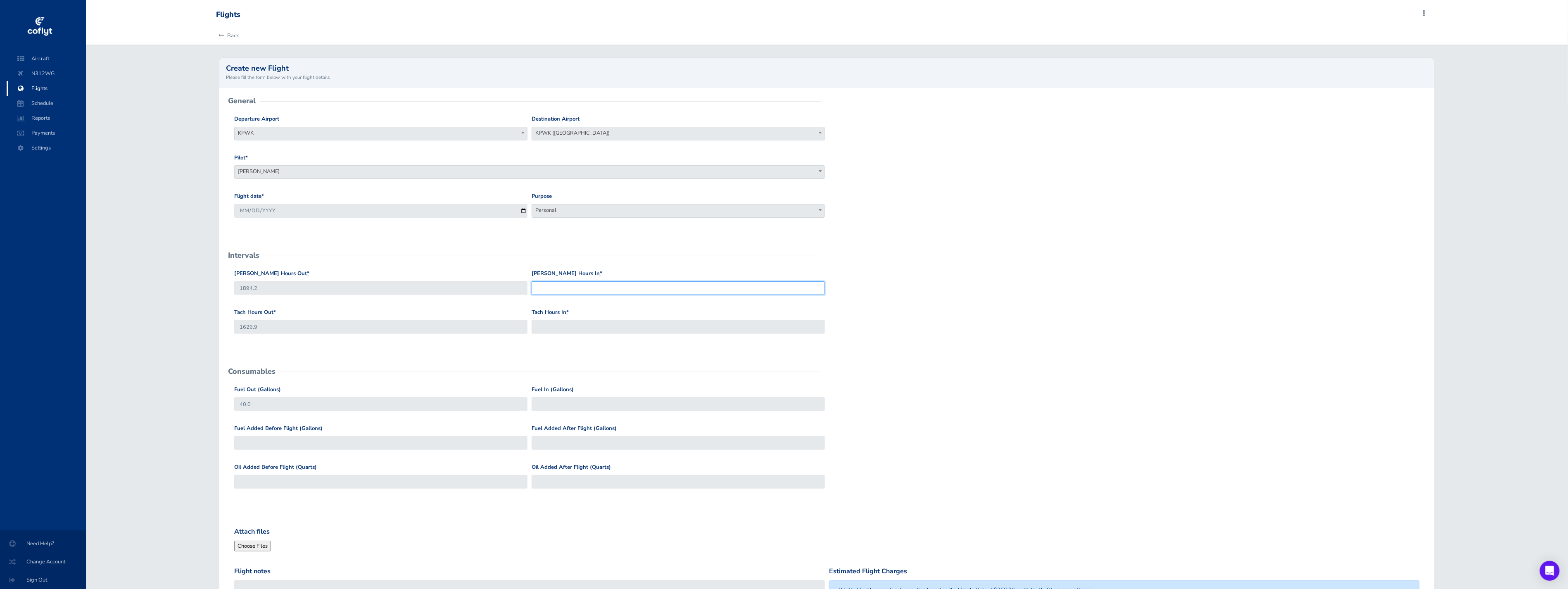
click at [565, 292] on input "Hobbs Hours In *" at bounding box center [678, 288] width 293 height 13
type input "1628.3"
type input "1895.9"
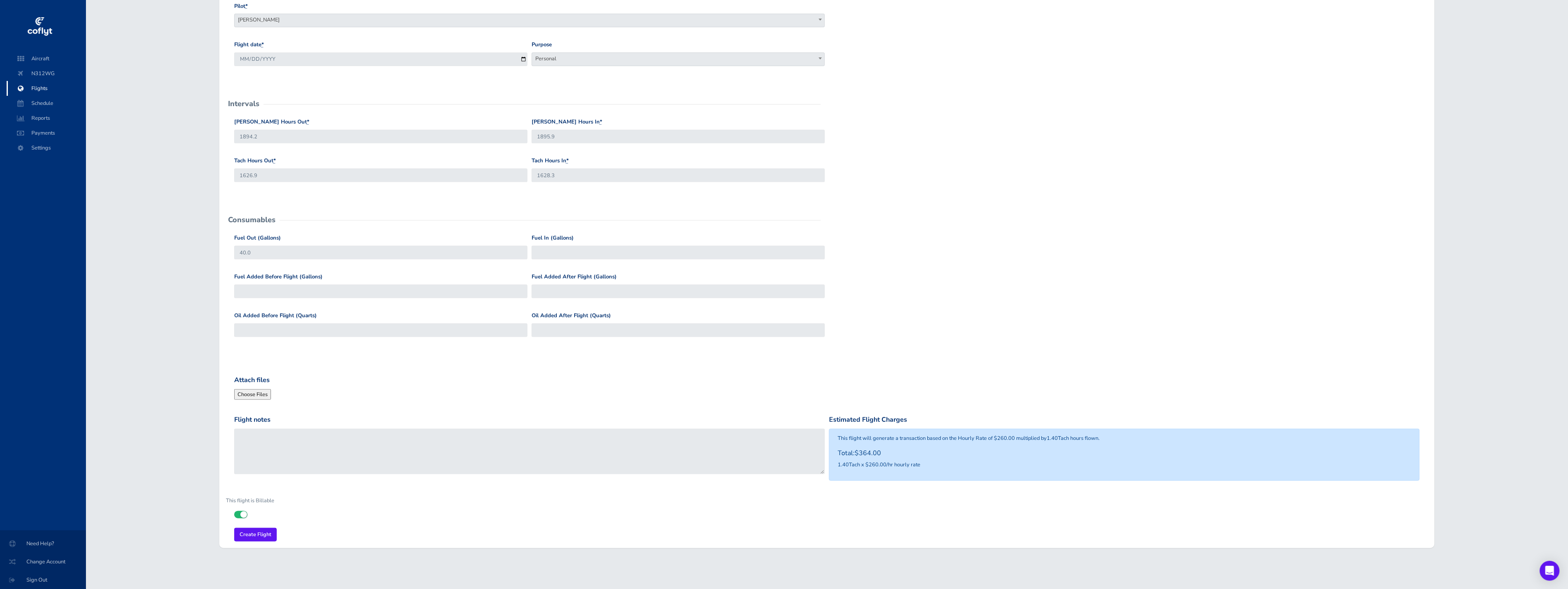
click at [869, 495] on div "This flight is Billable" at bounding box center [826, 508] width 1214 height 28
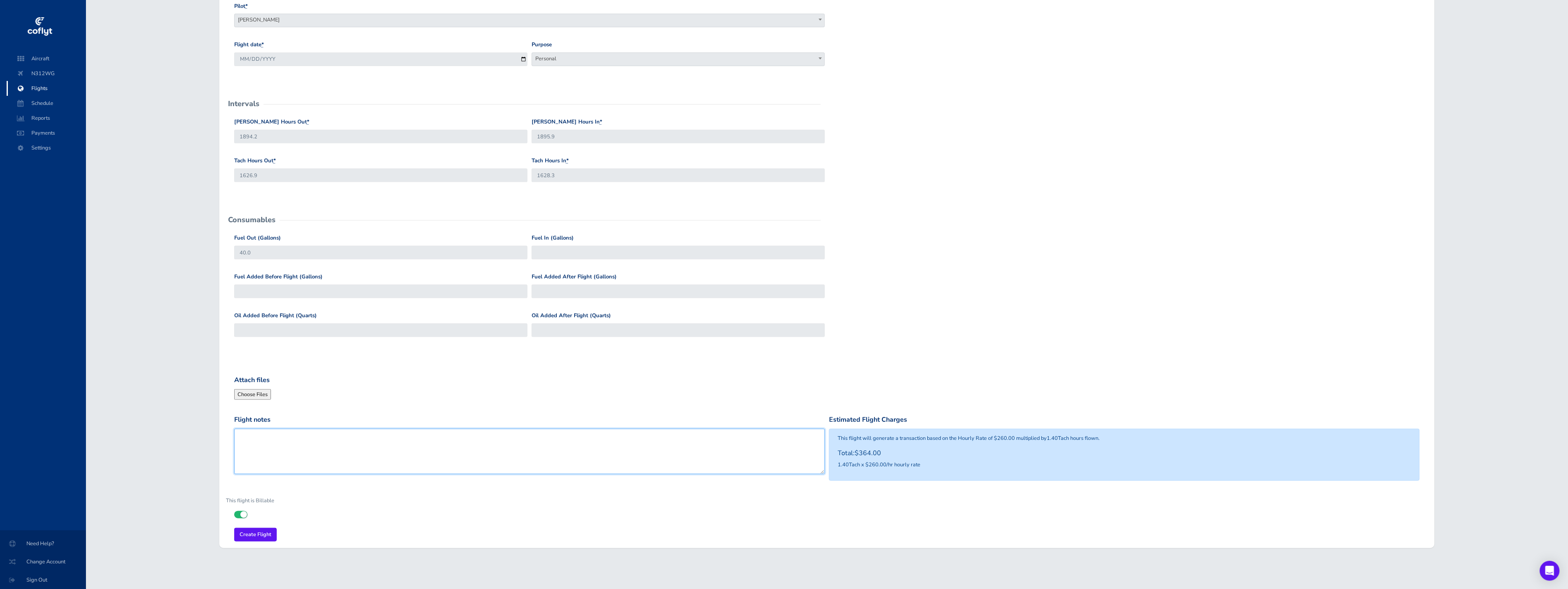
drag, startPoint x: 274, startPoint y: 461, endPoint x: 270, endPoint y: 437, distance: 24.3
click at [274, 457] on textarea "Flight notes" at bounding box center [529, 451] width 591 height 45
type textarea "no fuel added after flight"
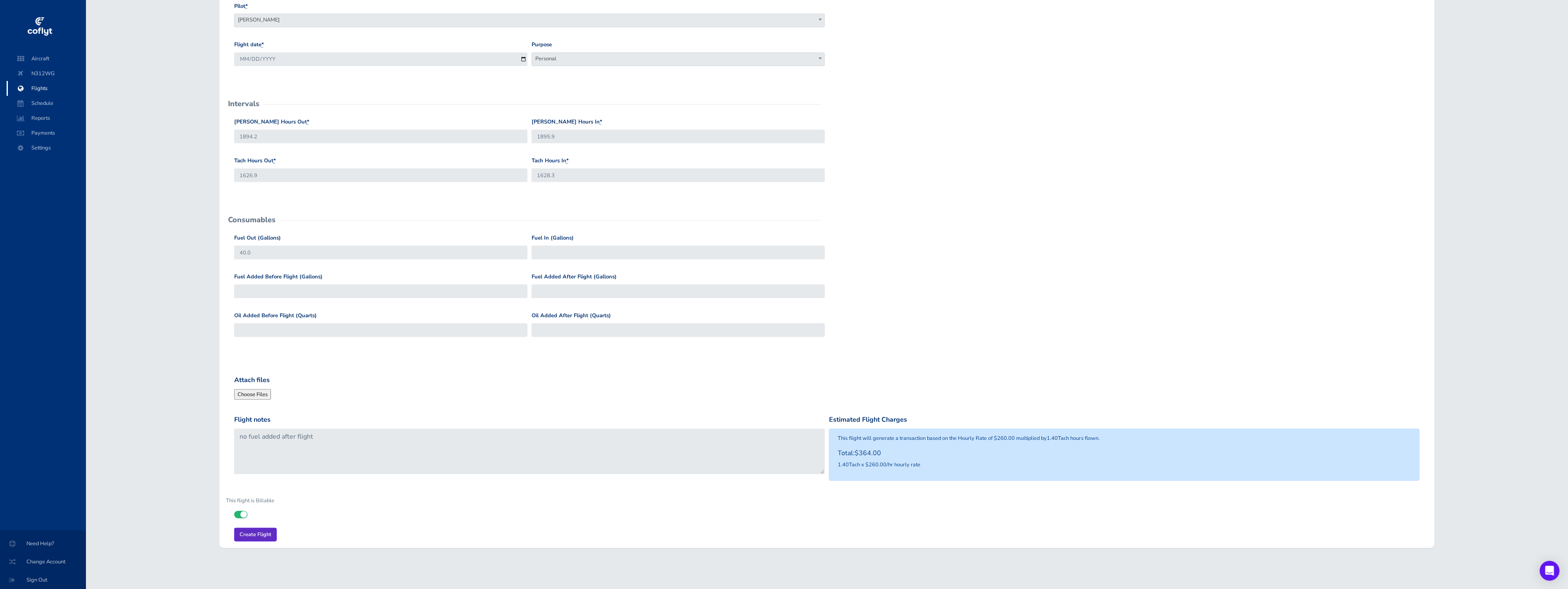
click at [260, 529] on input "Create Flight" at bounding box center [256, 535] width 43 height 13
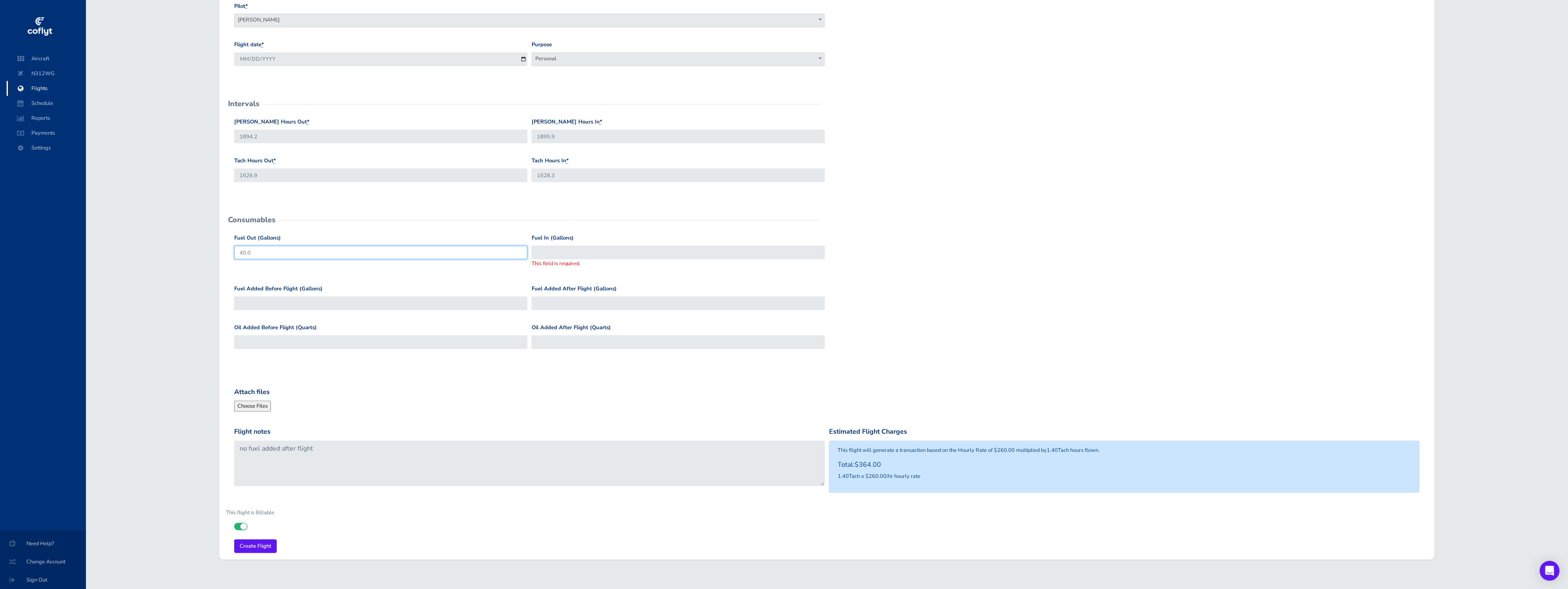
drag, startPoint x: 250, startPoint y: 249, endPoint x: 139, endPoint y: 259, distance: 111.4
click at [156, 250] on div "Back Create new Flight Please fill the form below with your flight details Gene…" at bounding box center [827, 224] width 1482 height 698
type input "92"
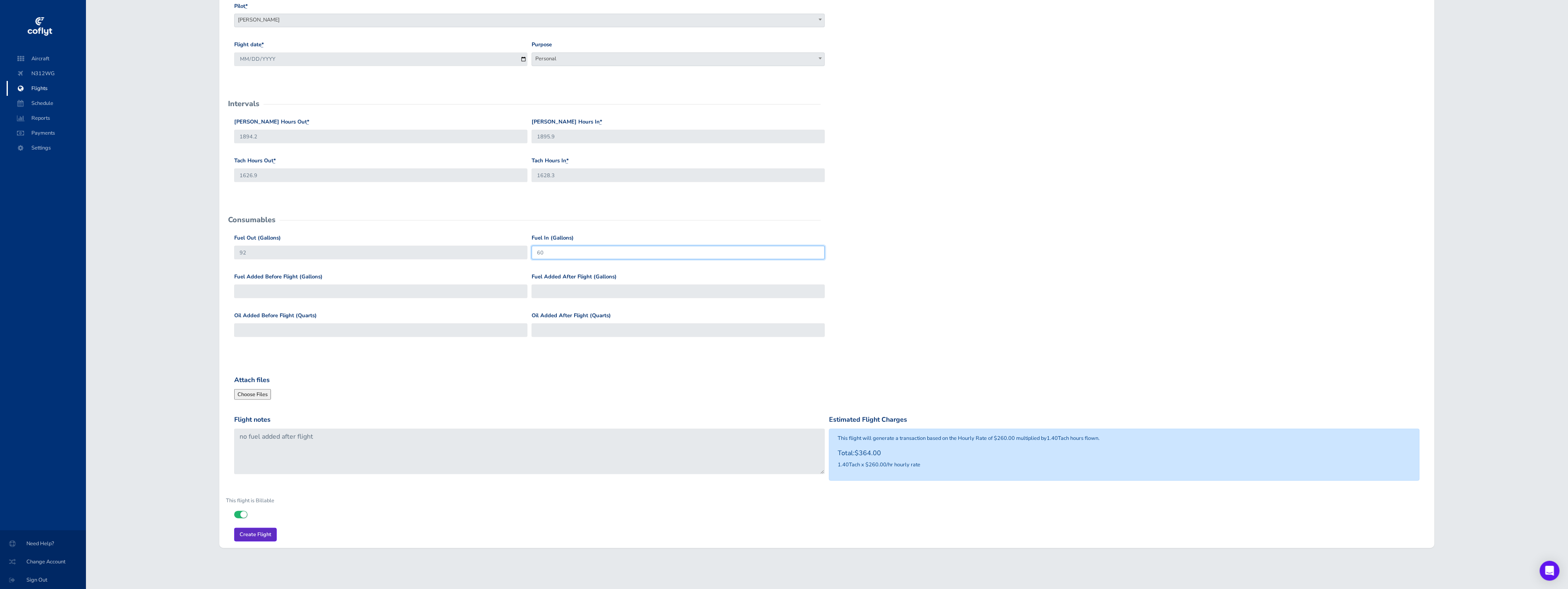
type input "60"
click at [267, 528] on input "Create Flight" at bounding box center [256, 535] width 43 height 13
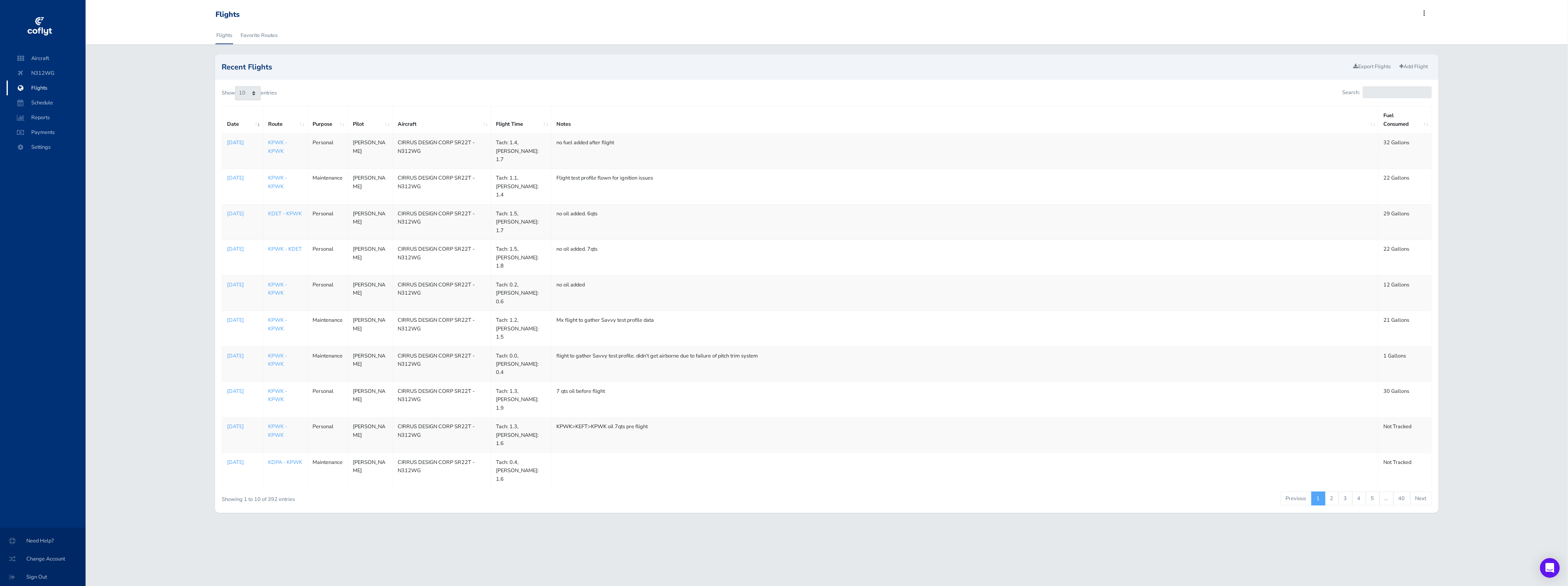
click at [237, 144] on p "Aug 24, 2025" at bounding box center [242, 143] width 30 height 9
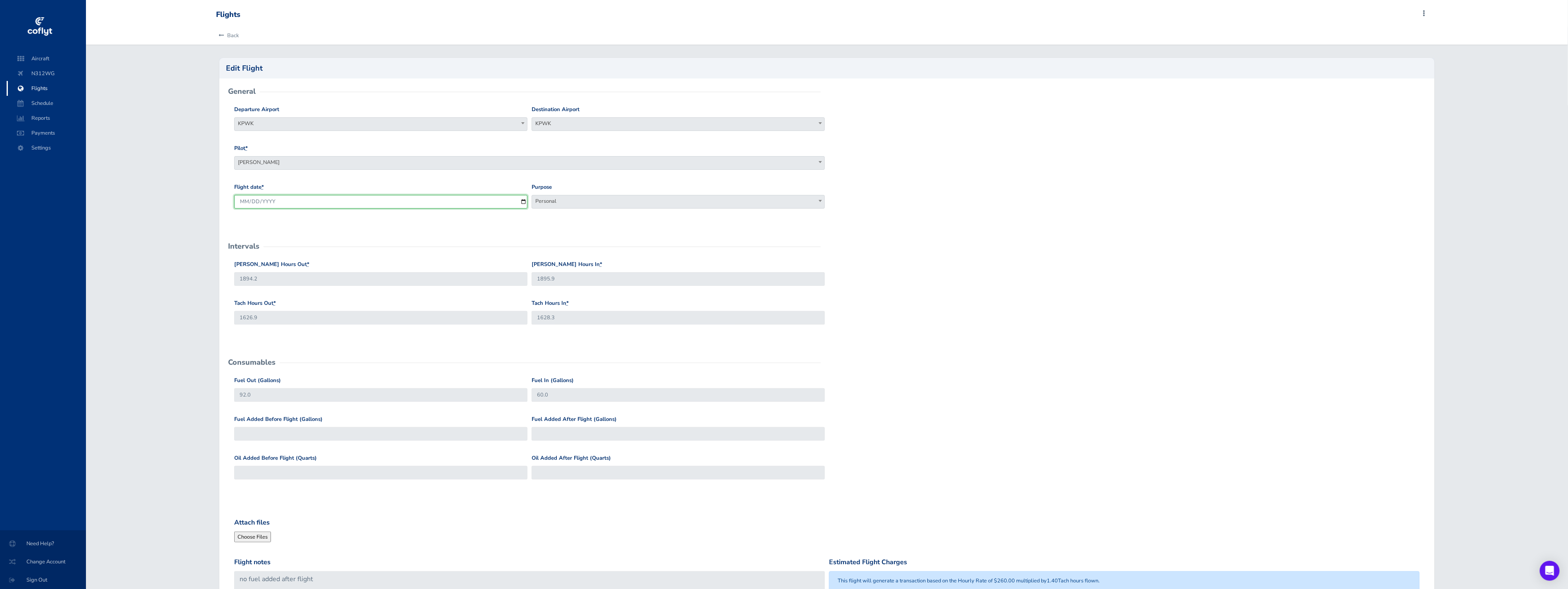
click at [476, 203] on input "2025-08-24" at bounding box center [381, 202] width 293 height 13
click at [520, 199] on input "2025-08-24" at bounding box center [381, 202] width 293 height 13
type input "2025-08-23"
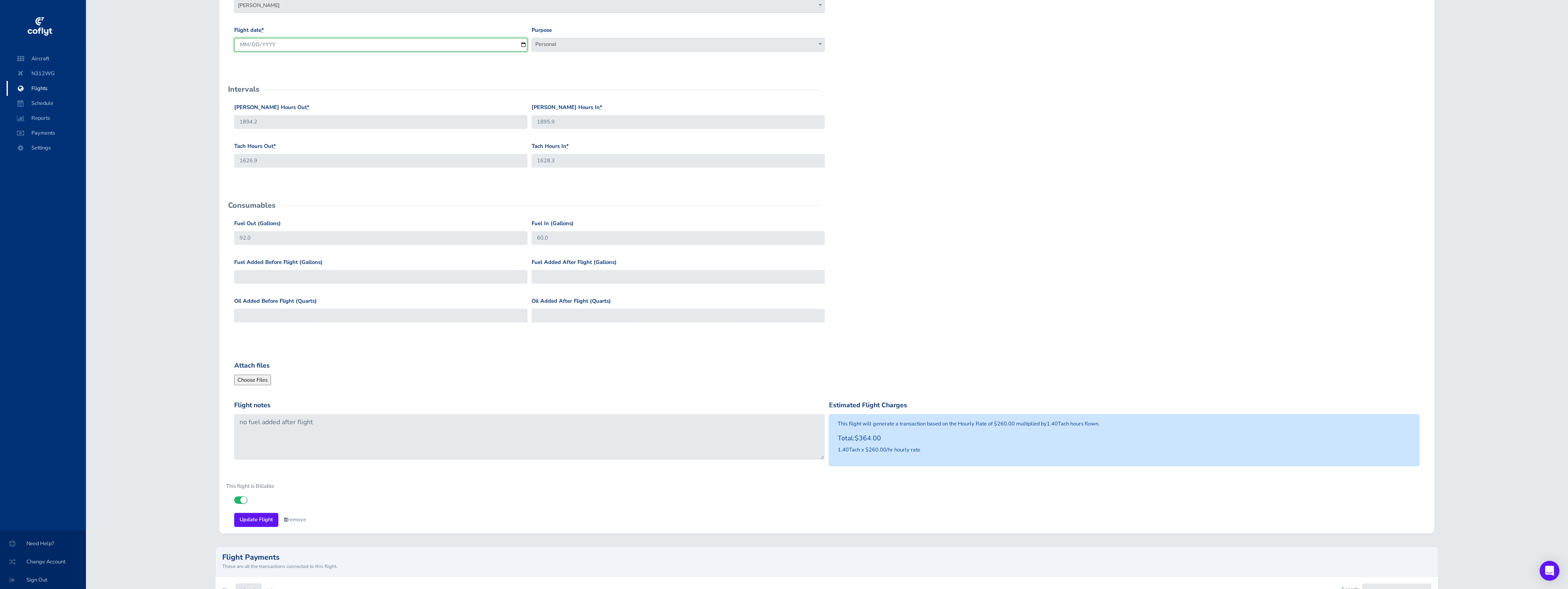
scroll to position [377, 0]
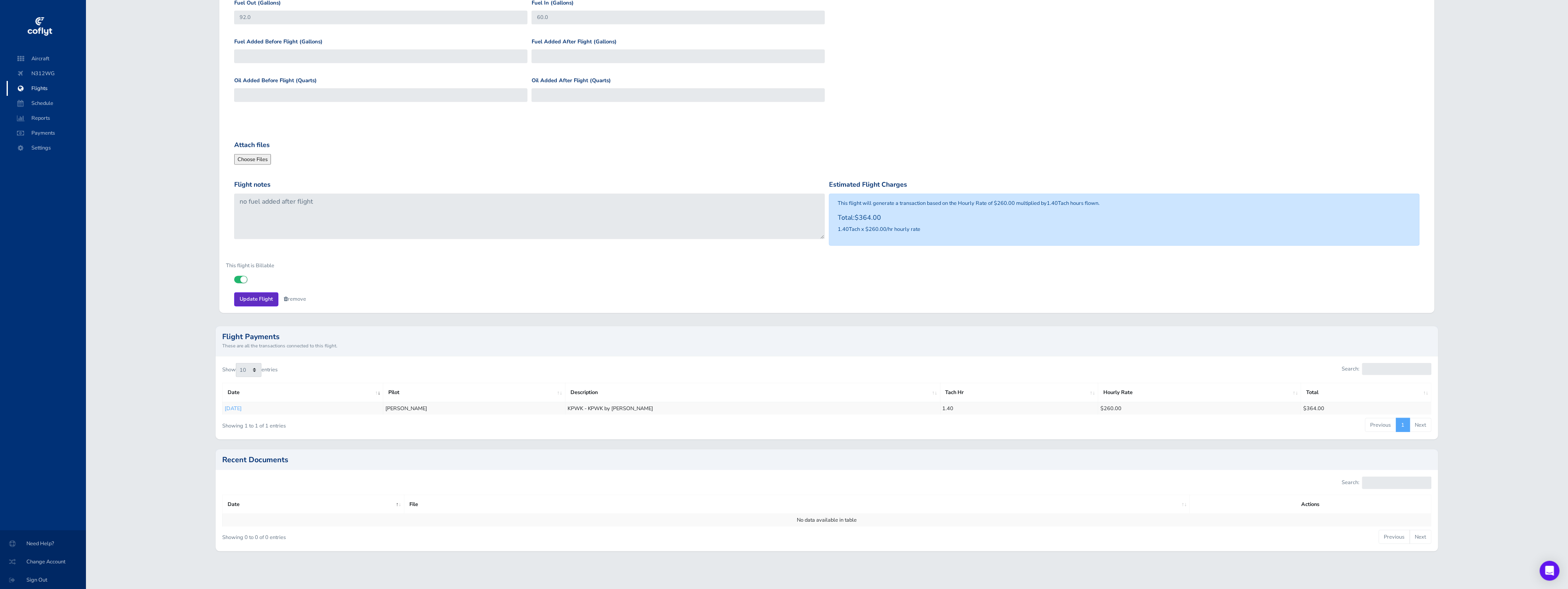
click at [260, 298] on input "Update Flight" at bounding box center [256, 299] width 44 height 13
